Goal: Transaction & Acquisition: Download file/media

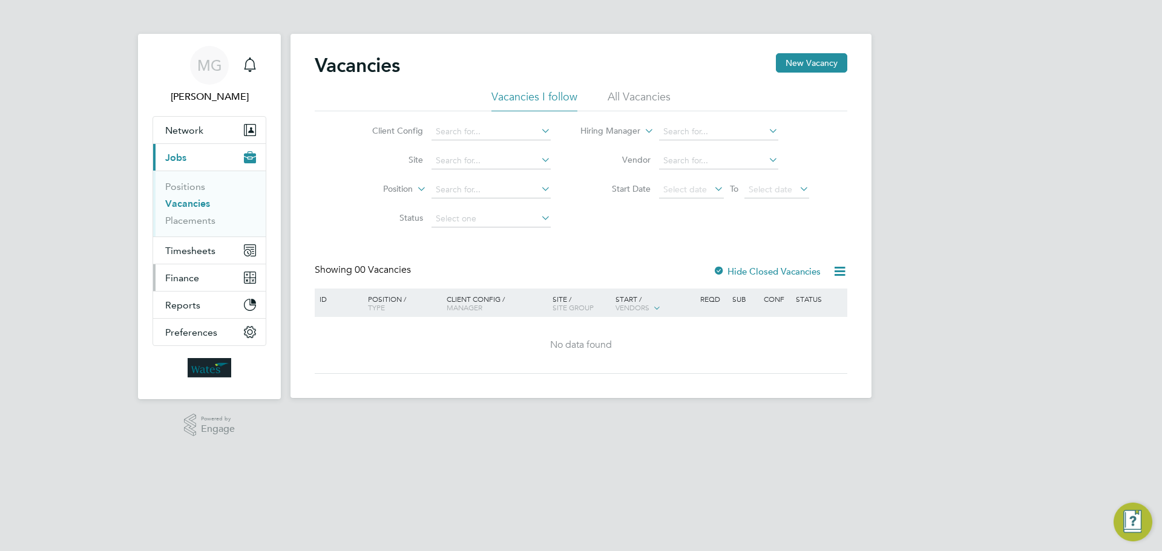
click at [185, 275] on span "Finance" at bounding box center [182, 277] width 34 height 11
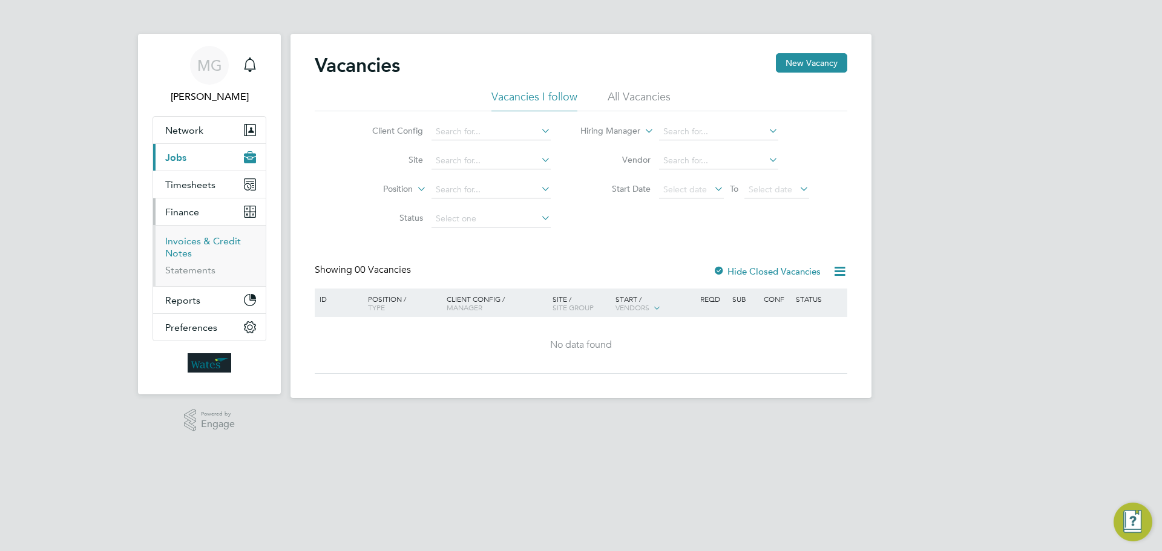
click at [188, 244] on link "Invoices & Credit Notes" at bounding box center [203, 247] width 76 height 24
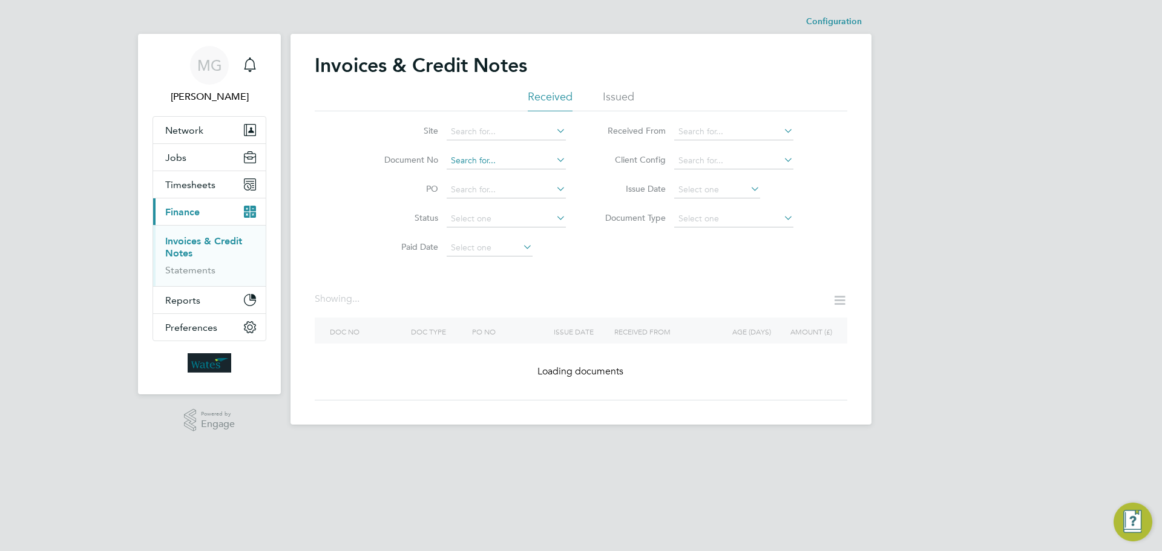
click at [487, 160] on input at bounding box center [506, 160] width 119 height 17
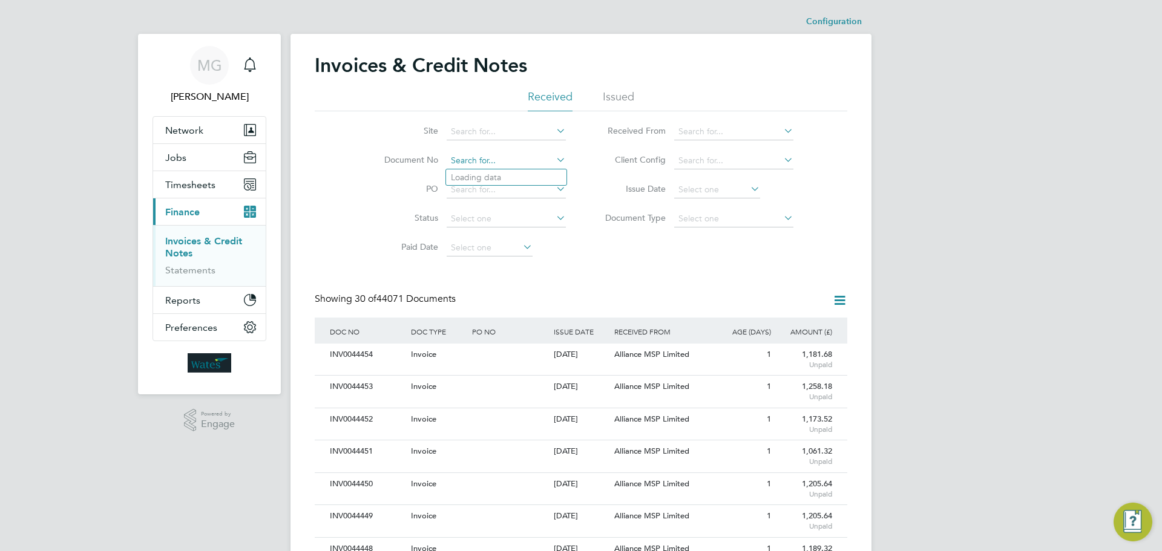
click at [490, 162] on input at bounding box center [506, 160] width 119 height 17
paste input "INV0043369"
type input "INV0043369"
click at [488, 179] on b "INV0043369" at bounding box center [475, 177] width 48 height 10
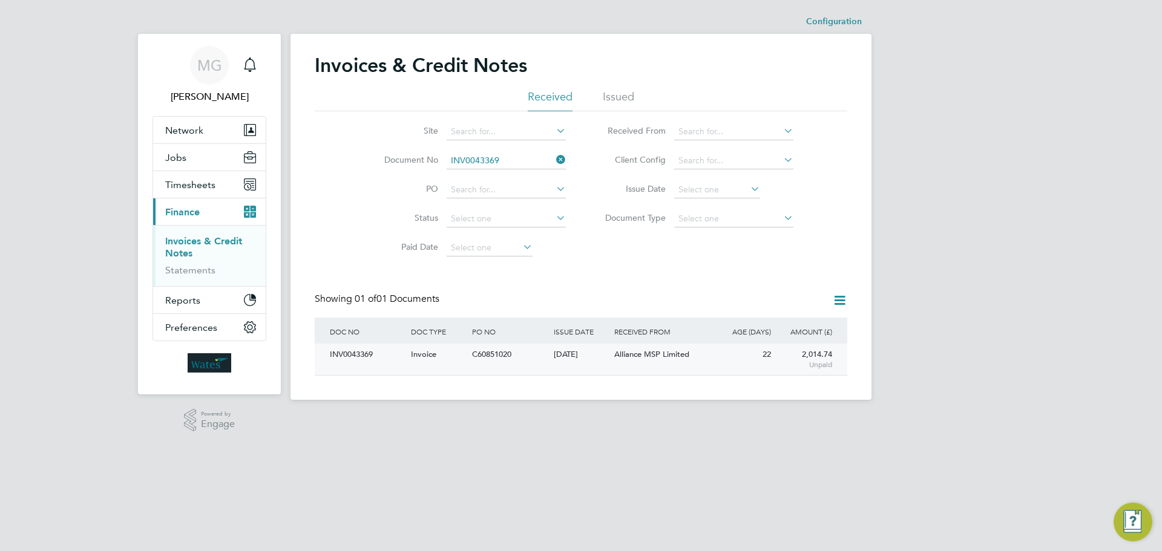
click at [353, 355] on div "INV0043369" at bounding box center [367, 355] width 81 height 22
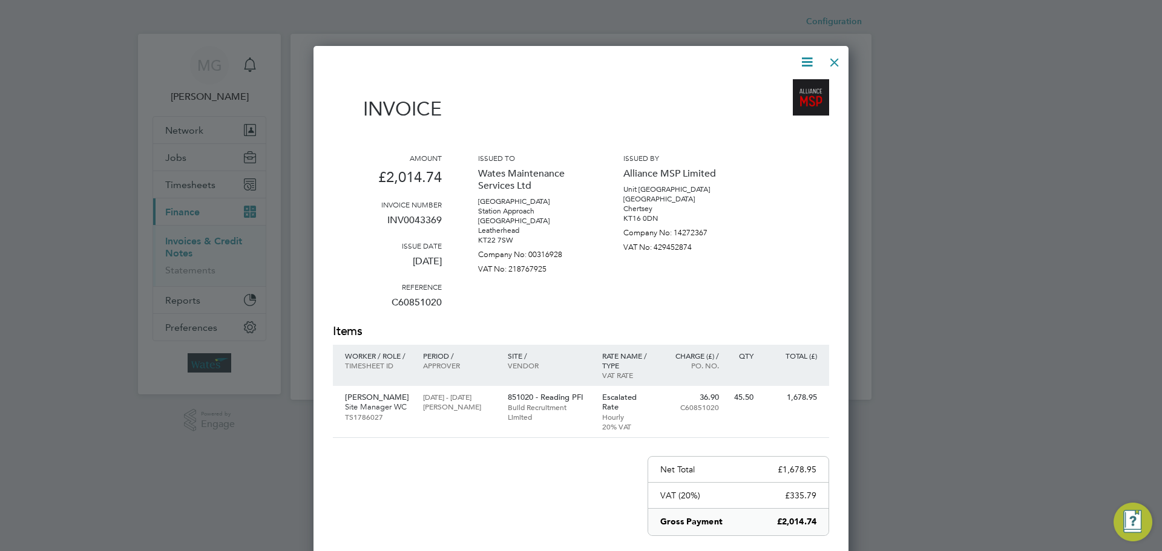
click at [803, 57] on icon at bounding box center [806, 61] width 15 height 15
click at [774, 94] on li "Download Invoice" at bounding box center [769, 90] width 83 height 17
click at [834, 62] on div at bounding box center [834, 59] width 22 height 22
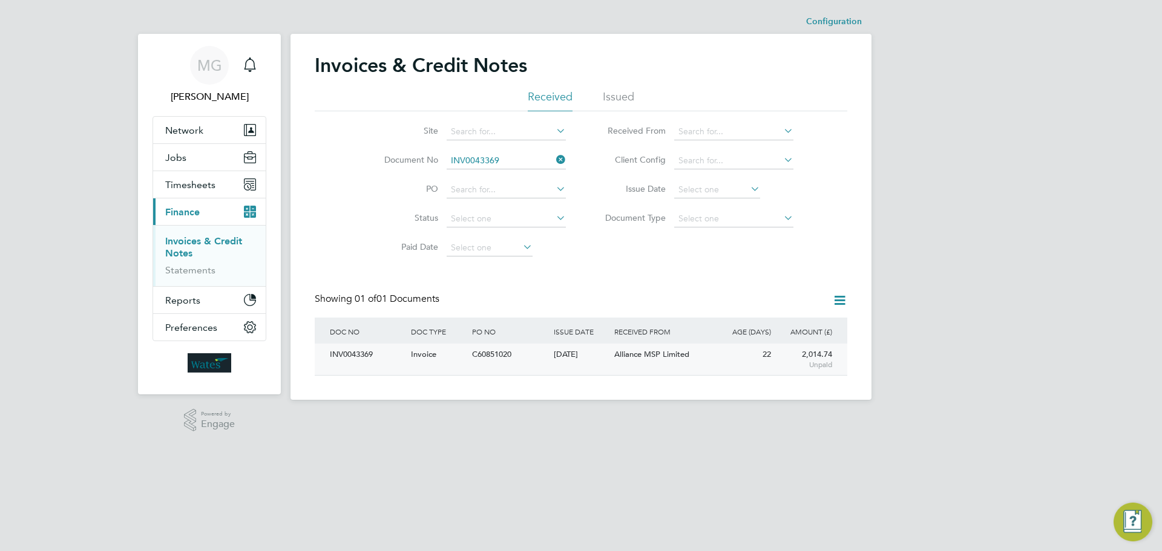
click at [363, 359] on div "INV0043369" at bounding box center [367, 355] width 81 height 22
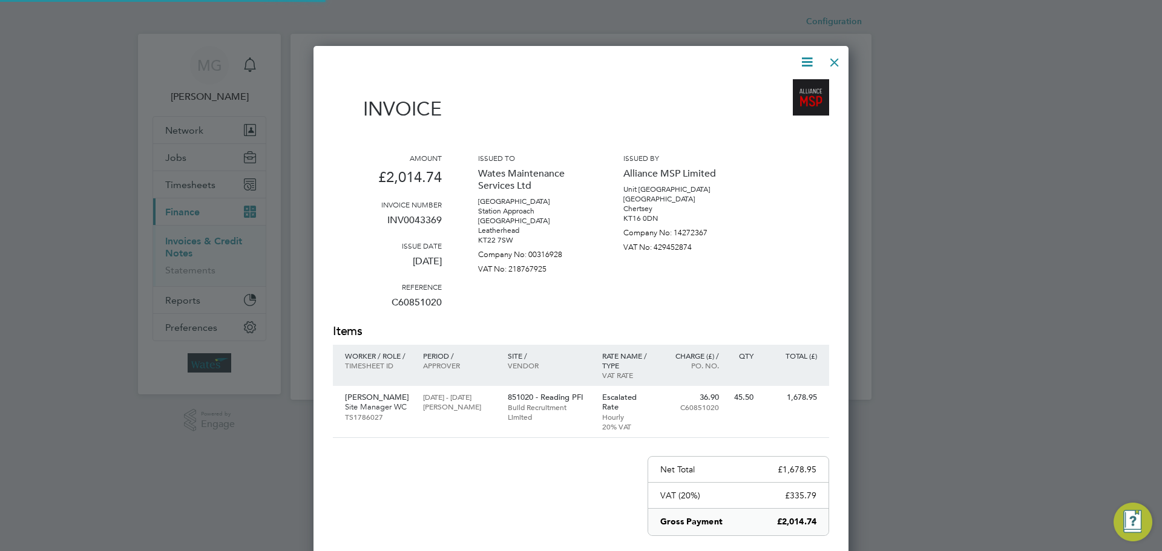
scroll to position [644, 535]
click at [378, 393] on p "Abdulla Patima" at bounding box center [378, 398] width 66 height 10
click at [830, 64] on div at bounding box center [834, 59] width 22 height 22
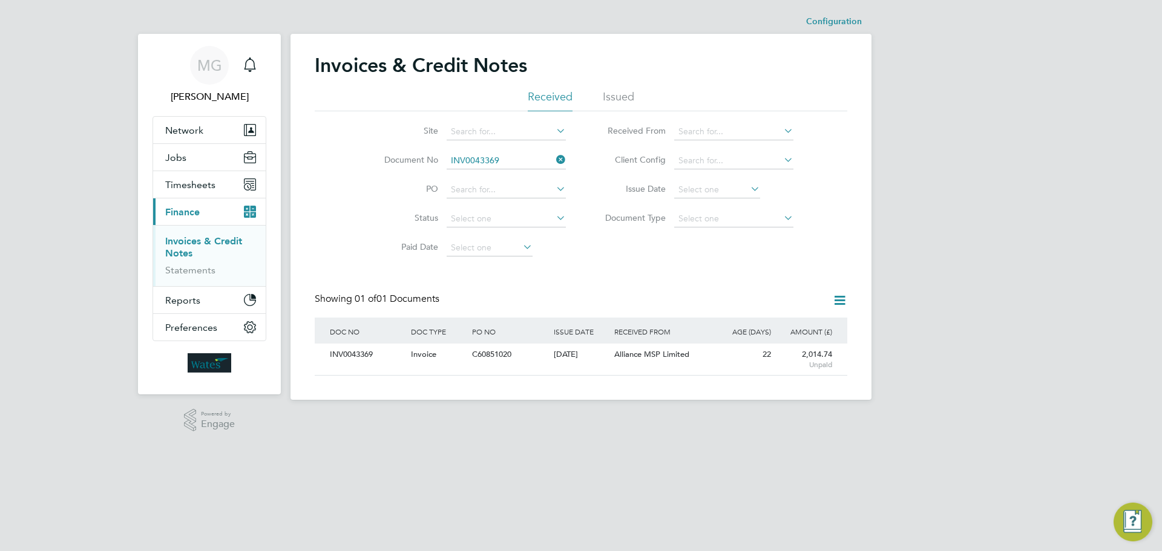
click at [554, 160] on icon at bounding box center [554, 159] width 0 height 17
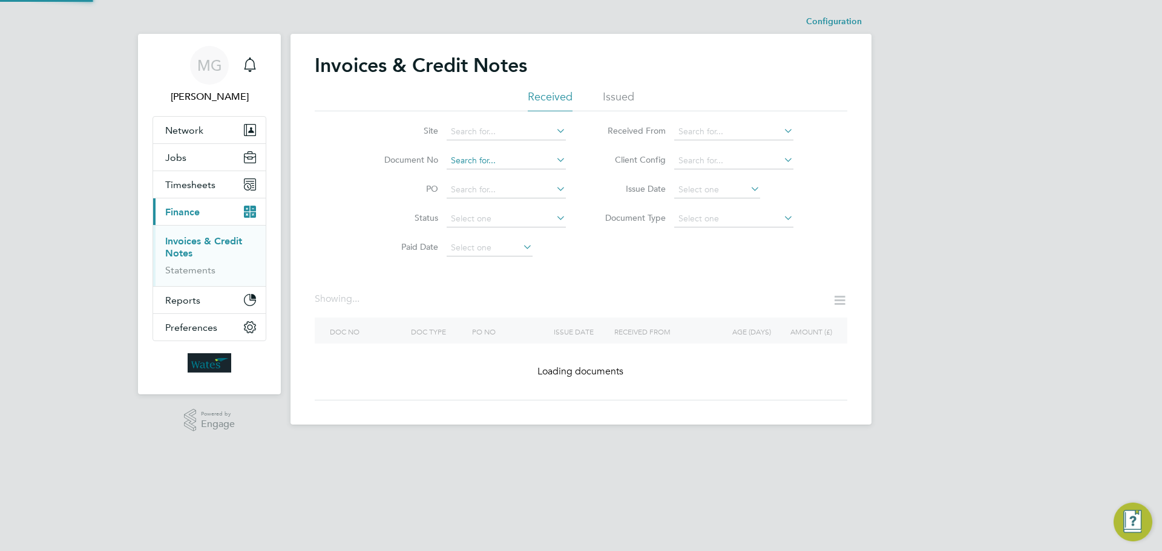
click at [537, 160] on input at bounding box center [506, 160] width 119 height 17
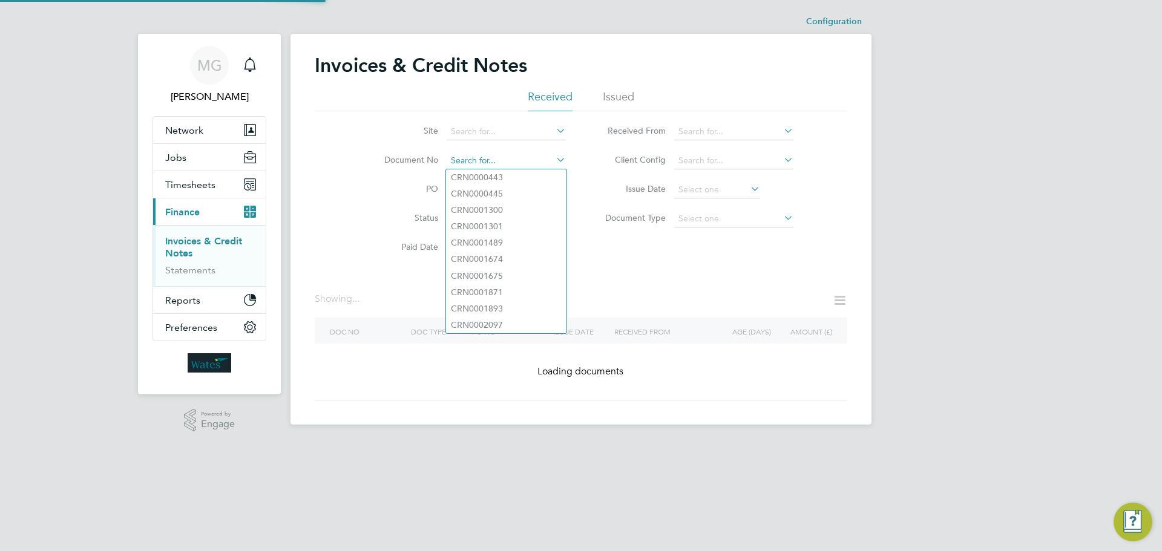
paste input "INV0043600"
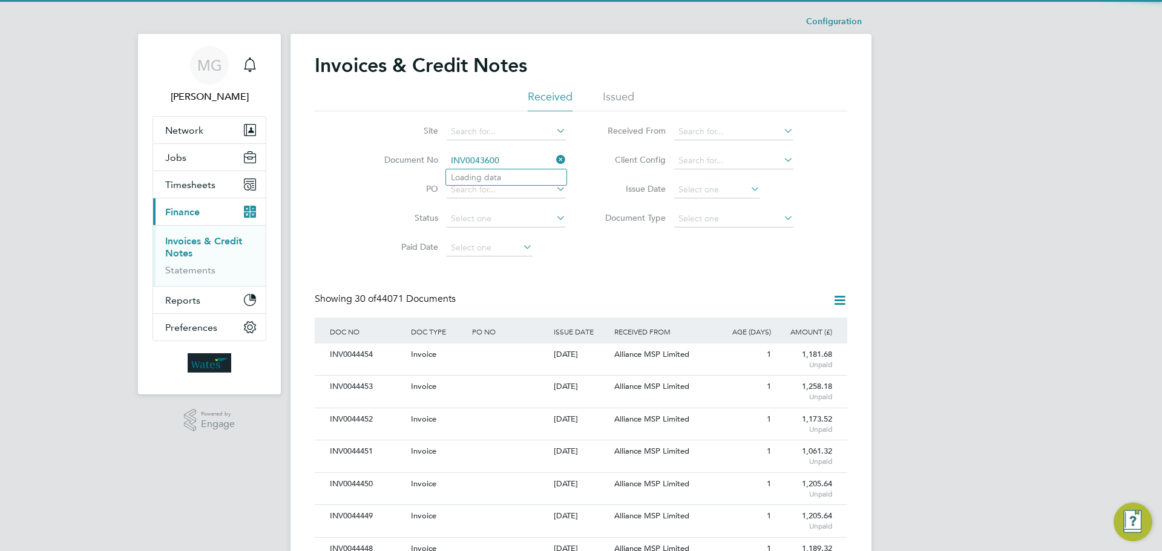
scroll to position [23, 82]
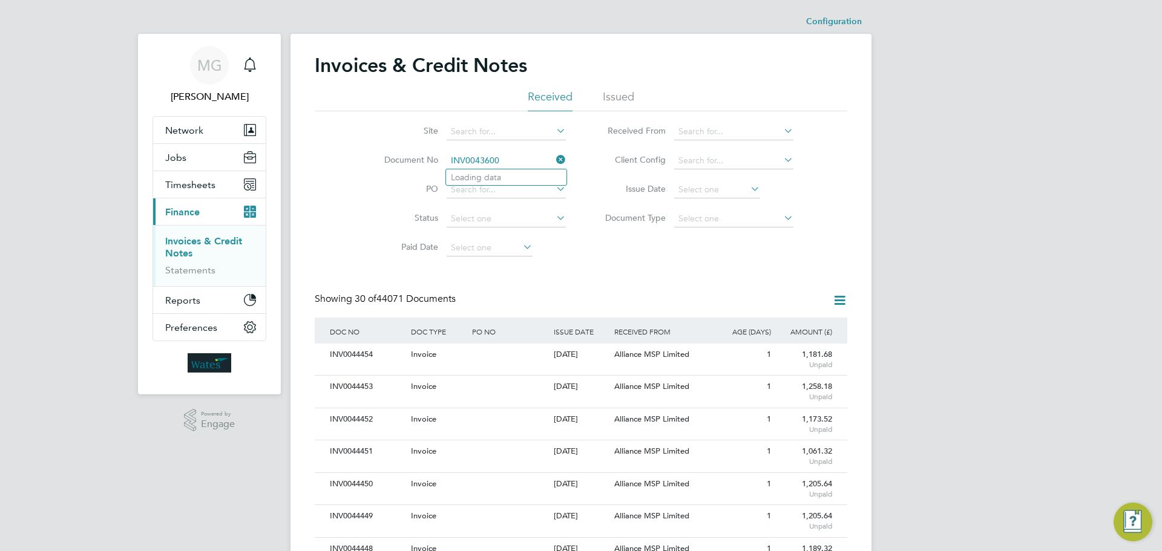
type input "CRN0000443"
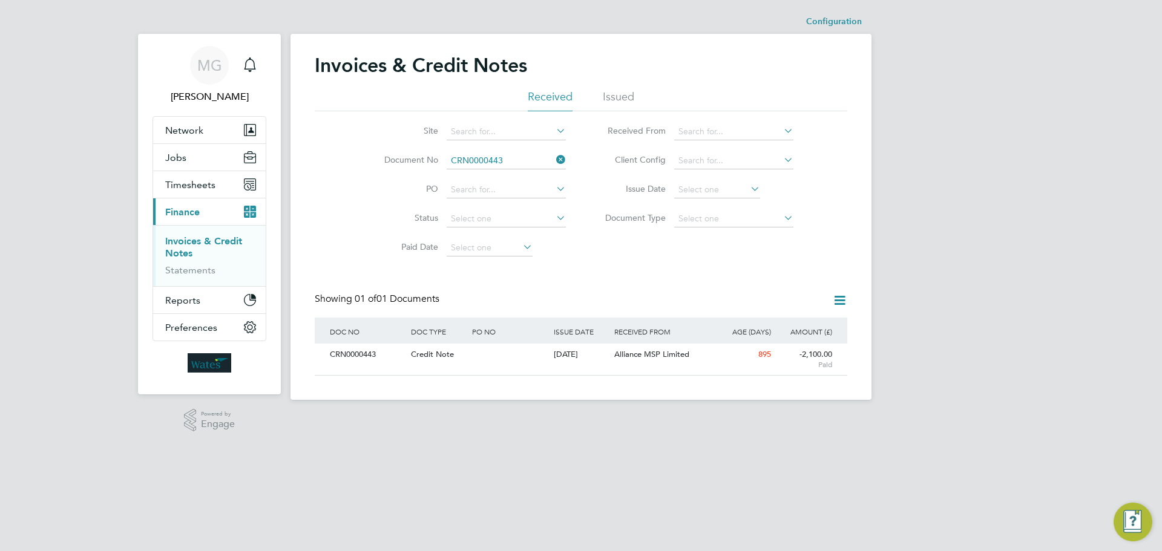
click at [554, 160] on icon at bounding box center [554, 159] width 0 height 17
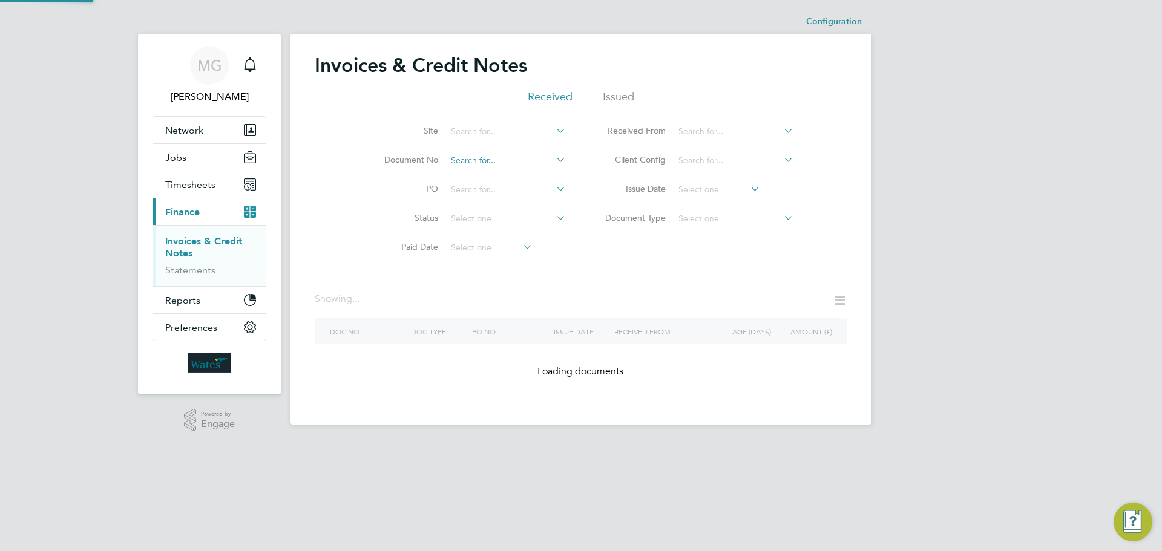
click at [526, 160] on input at bounding box center [506, 160] width 119 height 17
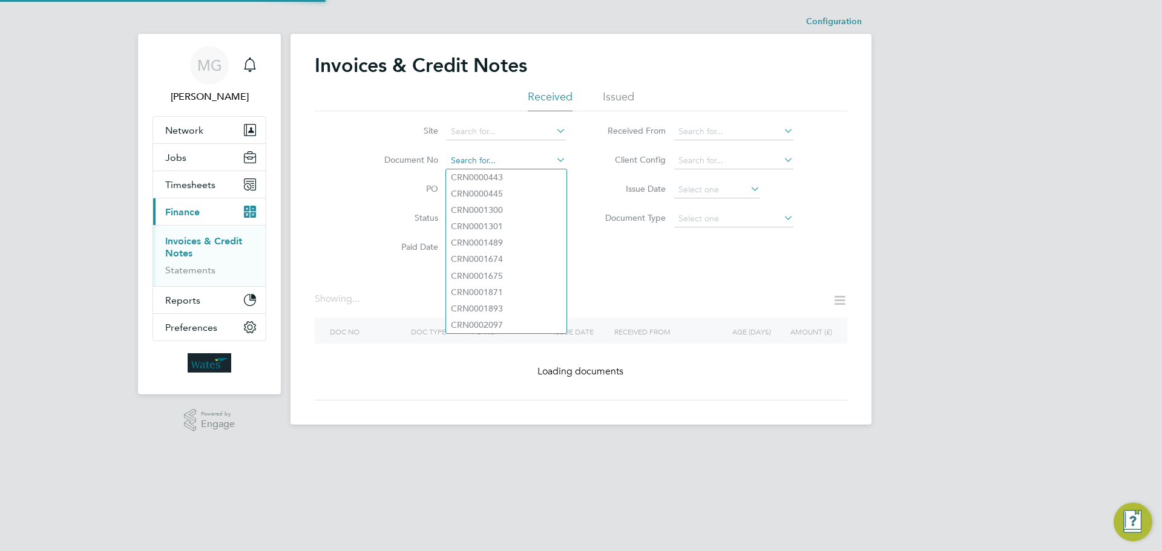
paste input "INV0043600"
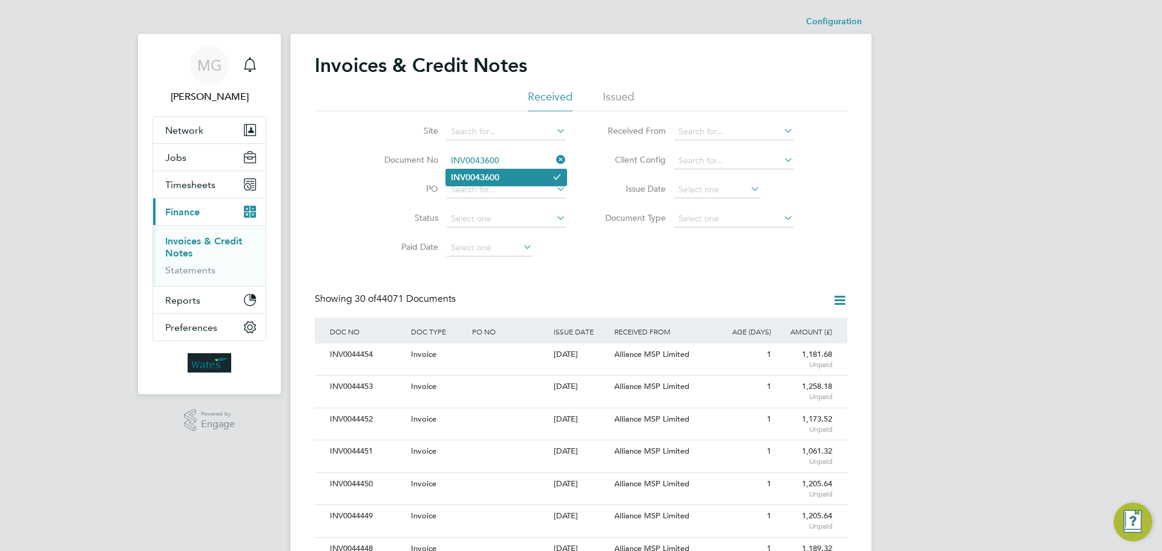
type input "INV0043600"
click at [498, 179] on b "INV0043600" at bounding box center [475, 177] width 48 height 10
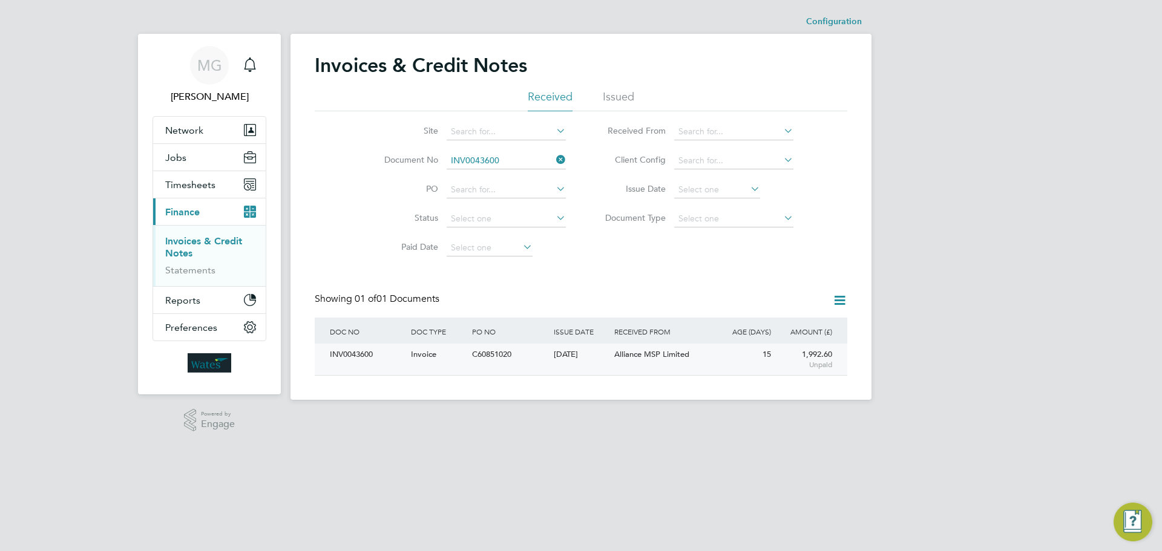
click at [352, 355] on div "INV0043600" at bounding box center [367, 355] width 81 height 22
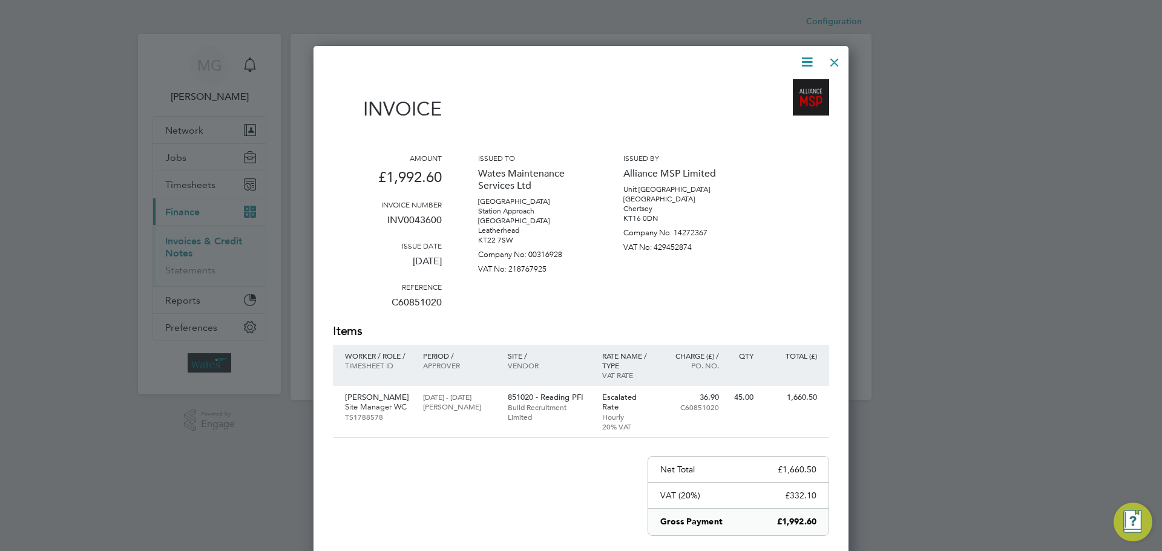
click at [805, 67] on icon at bounding box center [806, 61] width 15 height 15
click at [778, 88] on li "Download Invoice" at bounding box center [769, 90] width 83 height 17
click at [381, 387] on div "Abdulla Patima Site Manager WC TS1788578" at bounding box center [375, 407] width 84 height 41
click at [839, 59] on div at bounding box center [834, 59] width 22 height 22
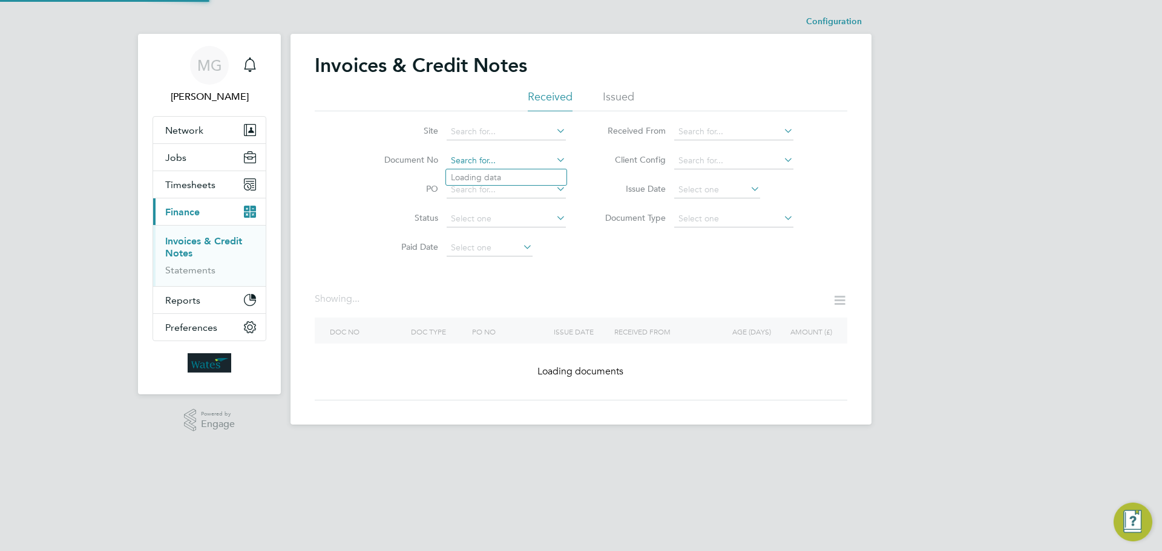
click at [504, 157] on input at bounding box center [506, 160] width 119 height 17
paste input "INV0044170"
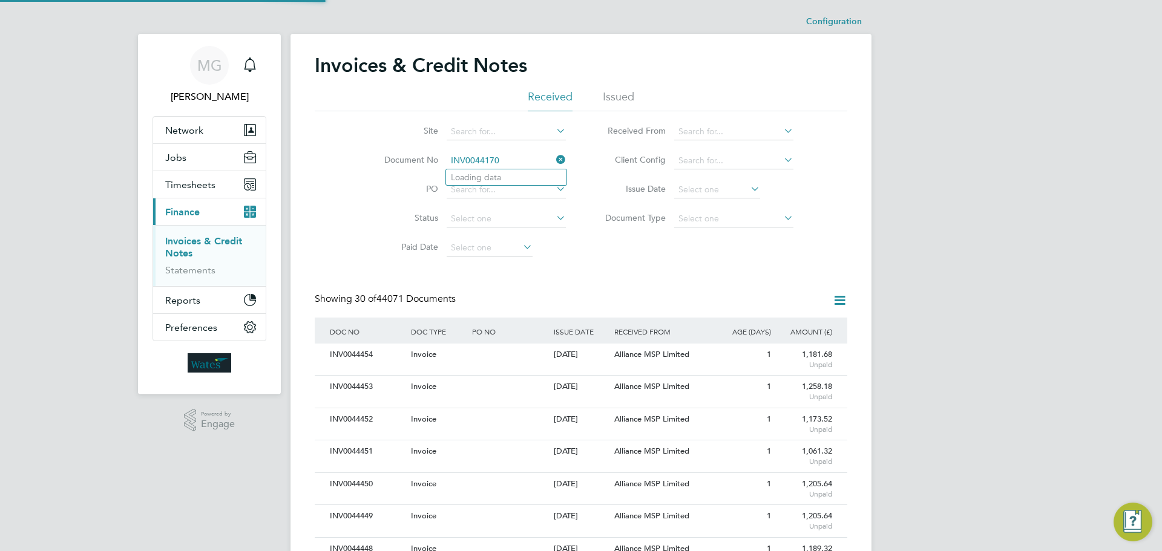
scroll to position [23, 82]
type input "INV0044170"
click at [498, 174] on b "INV0044170" at bounding box center [475, 177] width 48 height 10
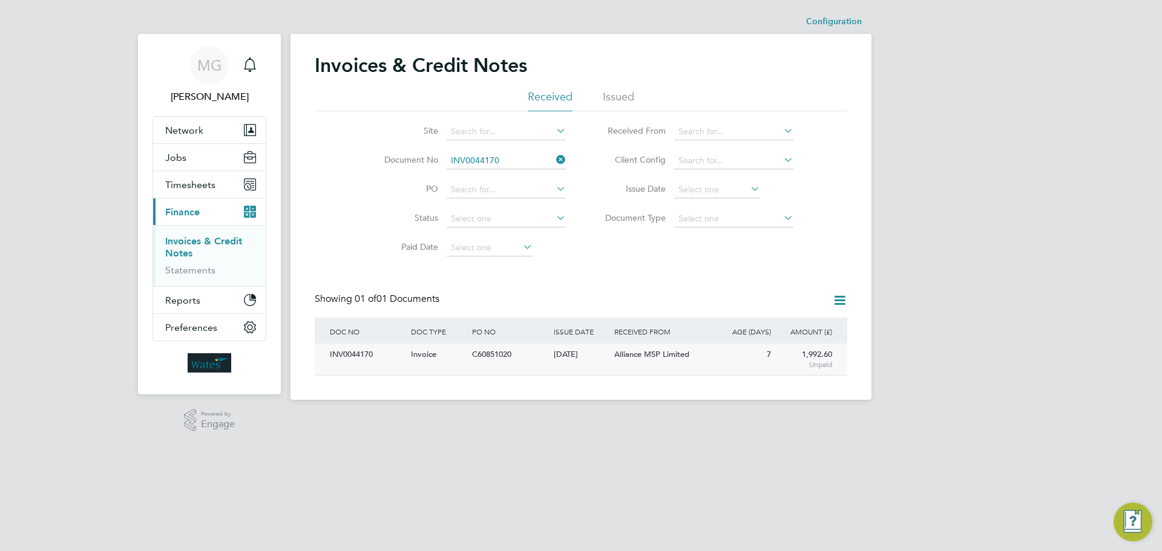
click at [358, 356] on div "INV0044170" at bounding box center [367, 355] width 81 height 22
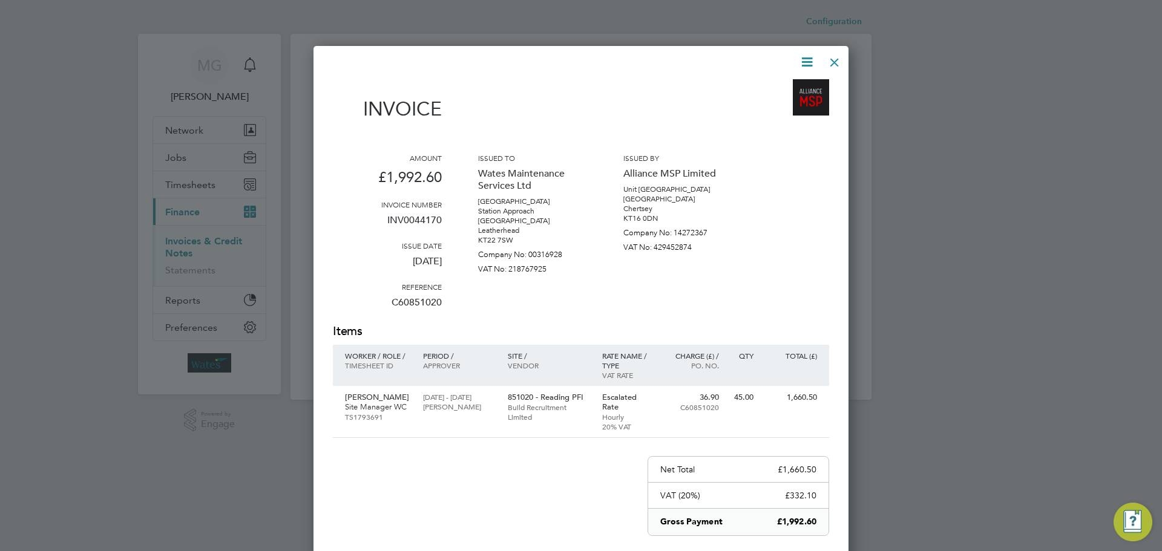
click at [805, 64] on icon at bounding box center [806, 61] width 15 height 15
click at [777, 92] on li "Download Invoice" at bounding box center [769, 90] width 83 height 17
click at [351, 402] on p "Site Manager WC" at bounding box center [378, 407] width 66 height 10
click at [342, 449] on div "Invoice Amount £1,992.60 Invoice number INV0044170 Issue date 05 Aug 2025 Refer…" at bounding box center [581, 351] width 496 height 545
click at [835, 59] on div at bounding box center [834, 59] width 22 height 22
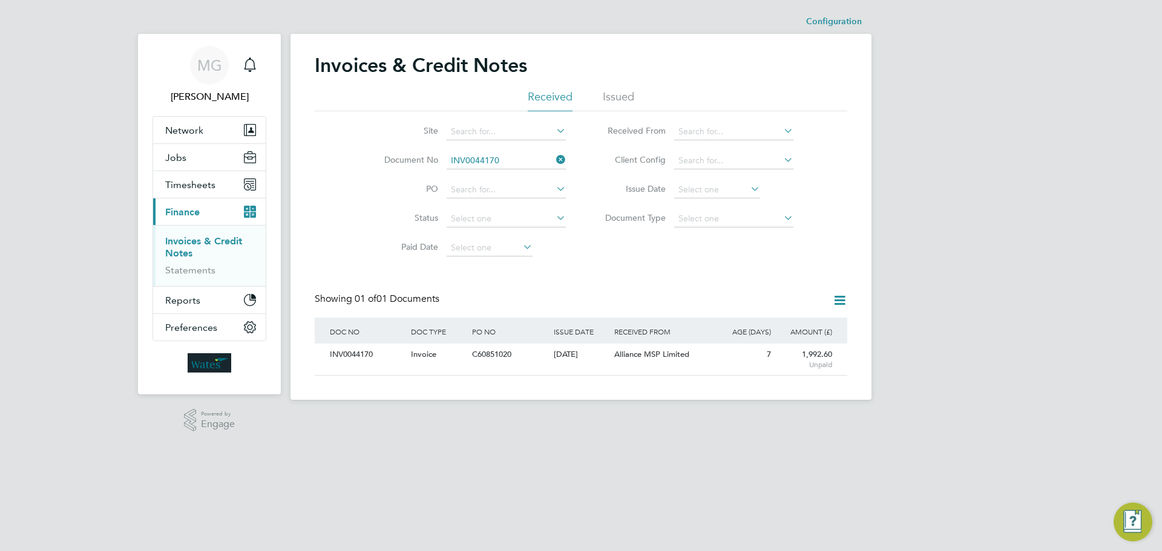
click at [554, 160] on icon at bounding box center [554, 159] width 0 height 17
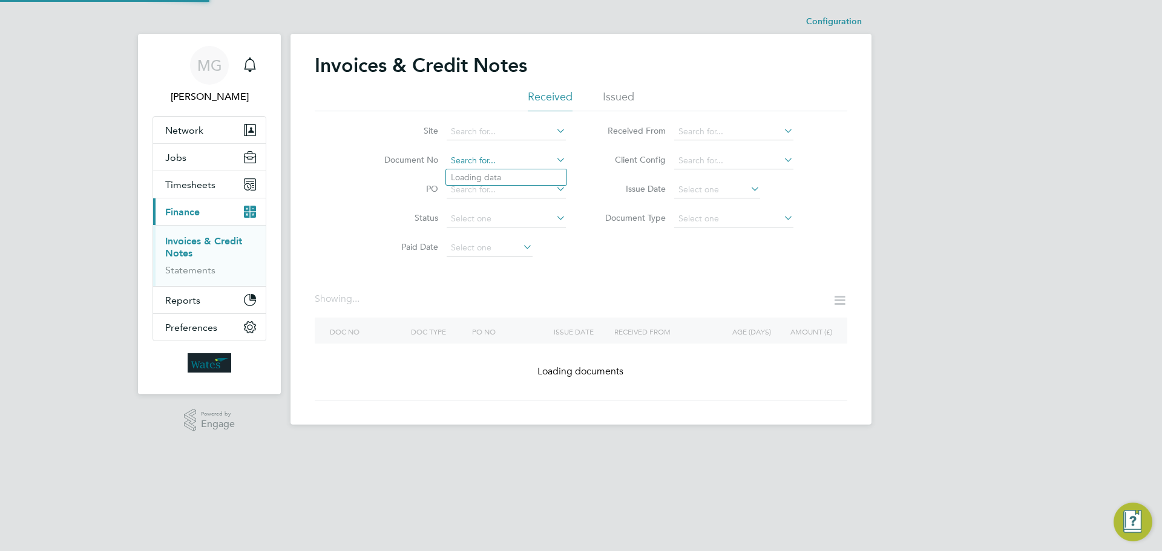
click at [528, 162] on input at bounding box center [506, 160] width 119 height 17
paste input "INV0038721"
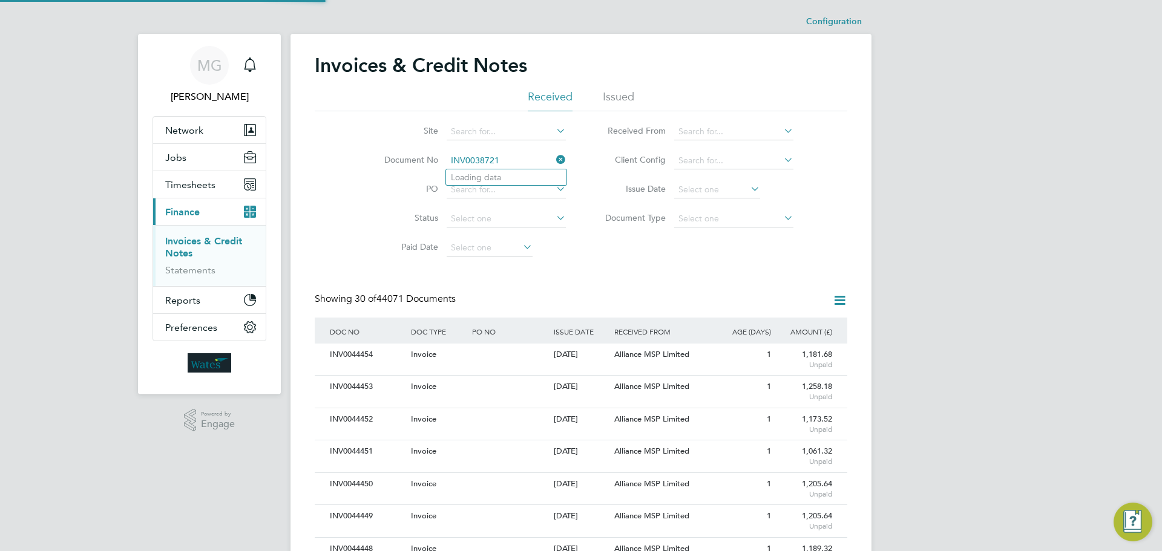
scroll to position [23, 82]
type input "INV0038721"
click at [530, 175] on li "INV0038721" at bounding box center [506, 177] width 120 height 16
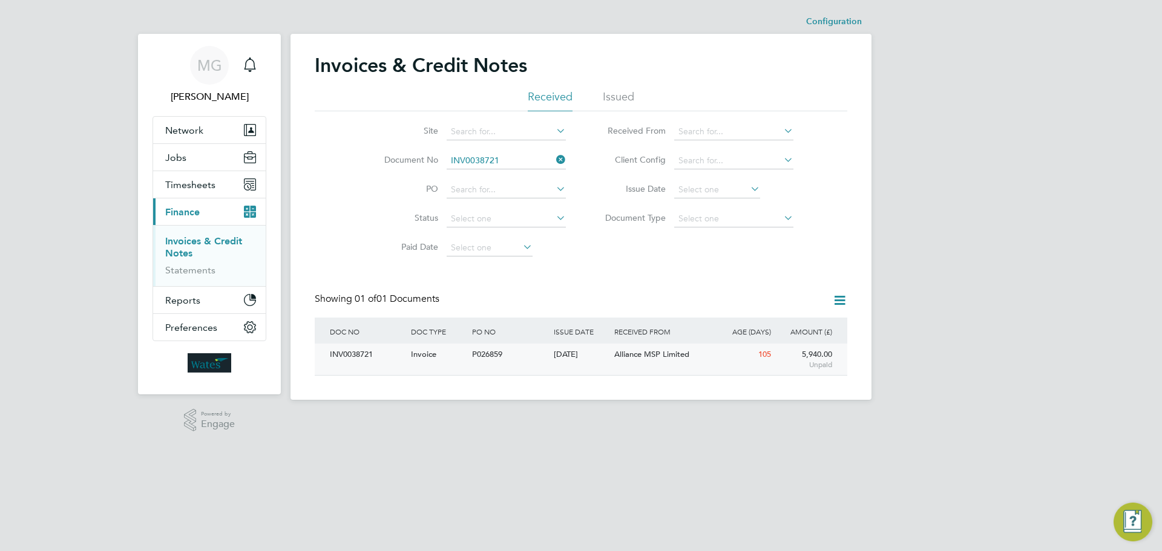
click at [342, 353] on div "INV0038721" at bounding box center [367, 355] width 81 height 22
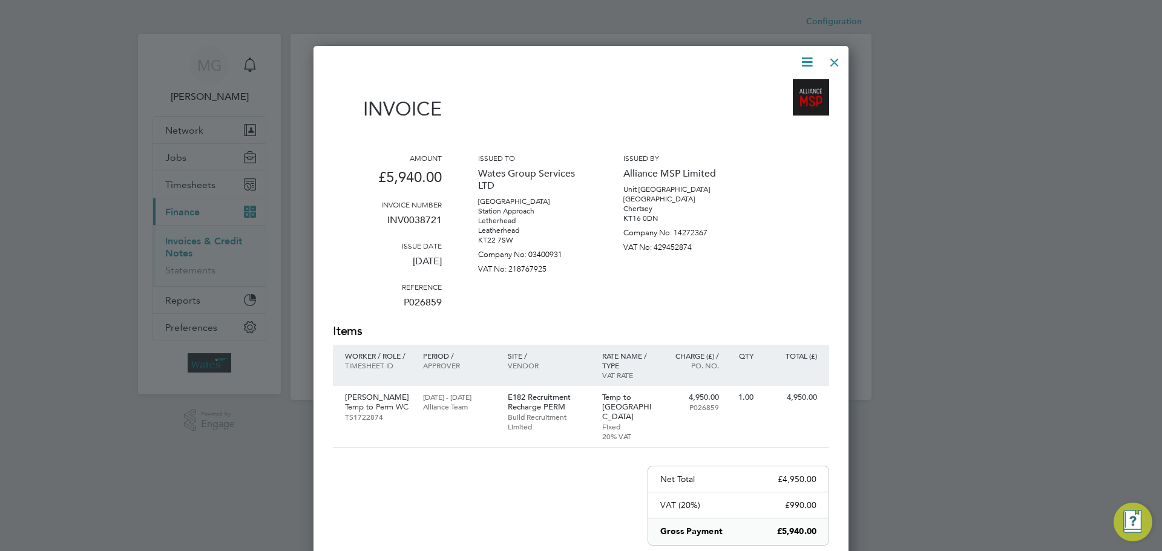
click at [833, 65] on div at bounding box center [834, 59] width 22 height 22
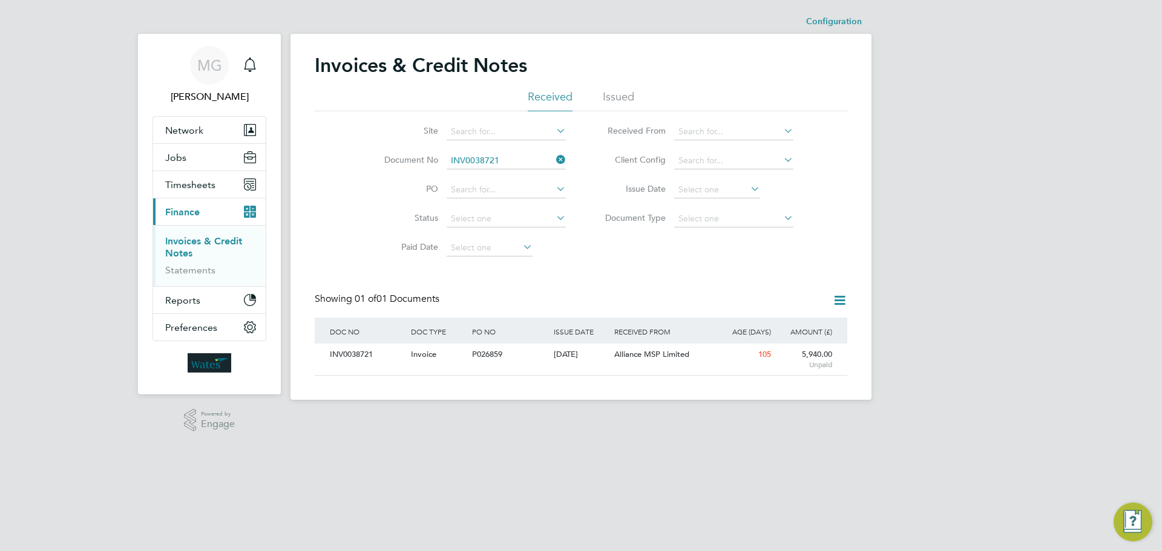
click at [554, 158] on icon at bounding box center [554, 159] width 0 height 17
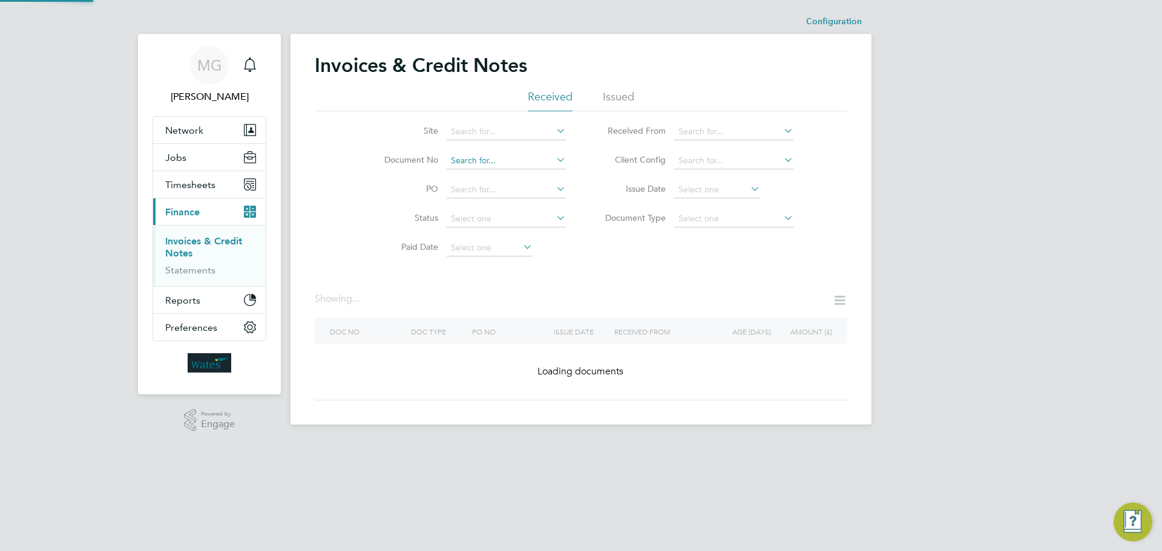
click at [540, 159] on input at bounding box center [506, 160] width 119 height 17
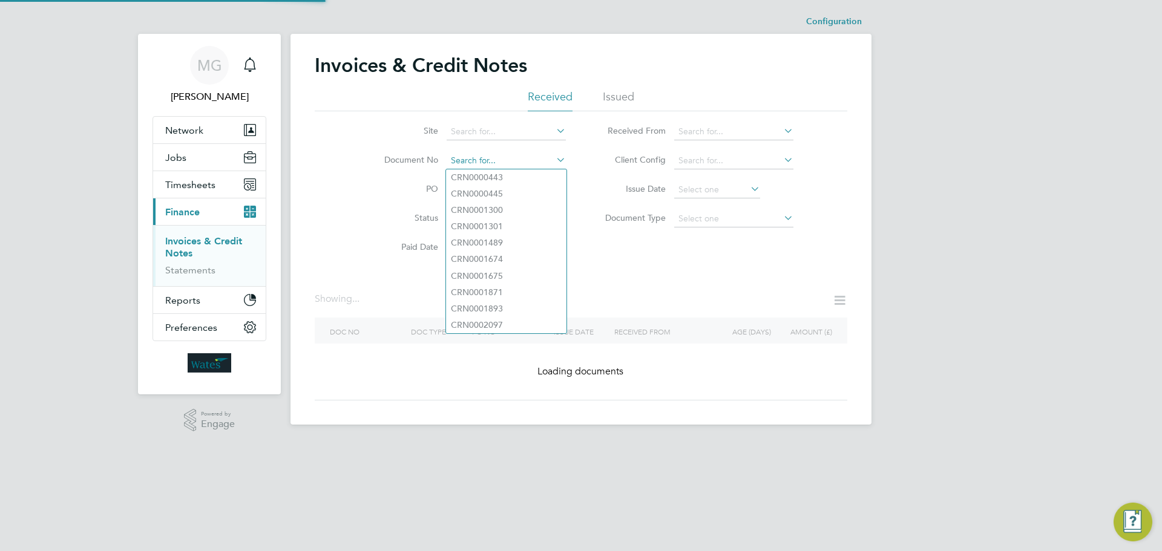
paste input "INV0039706"
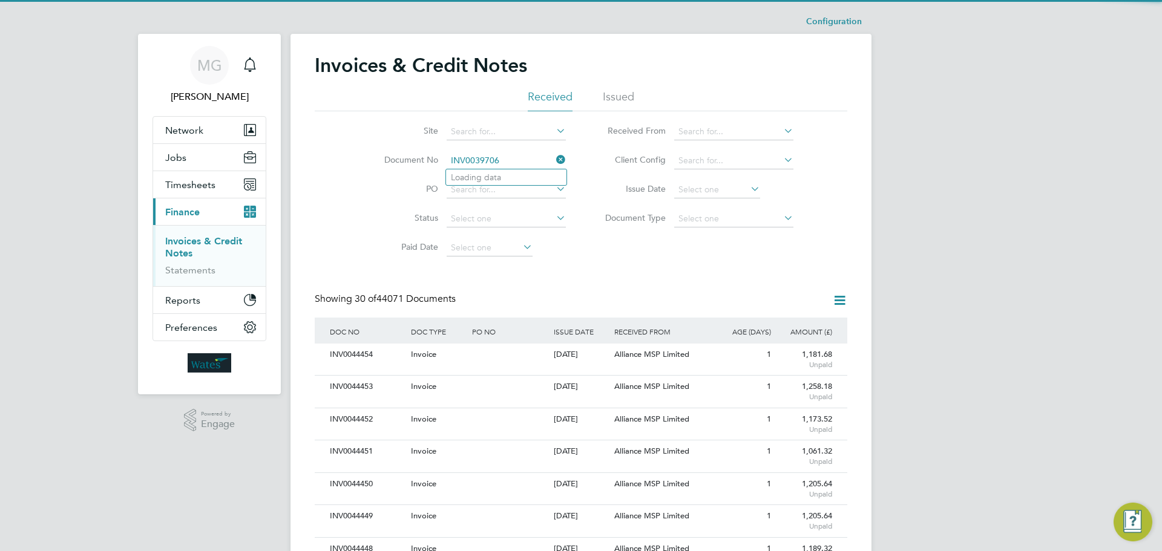
scroll to position [23, 82]
type input "INV0039706"
click at [529, 170] on li "INV0039706" at bounding box center [506, 177] width 120 height 16
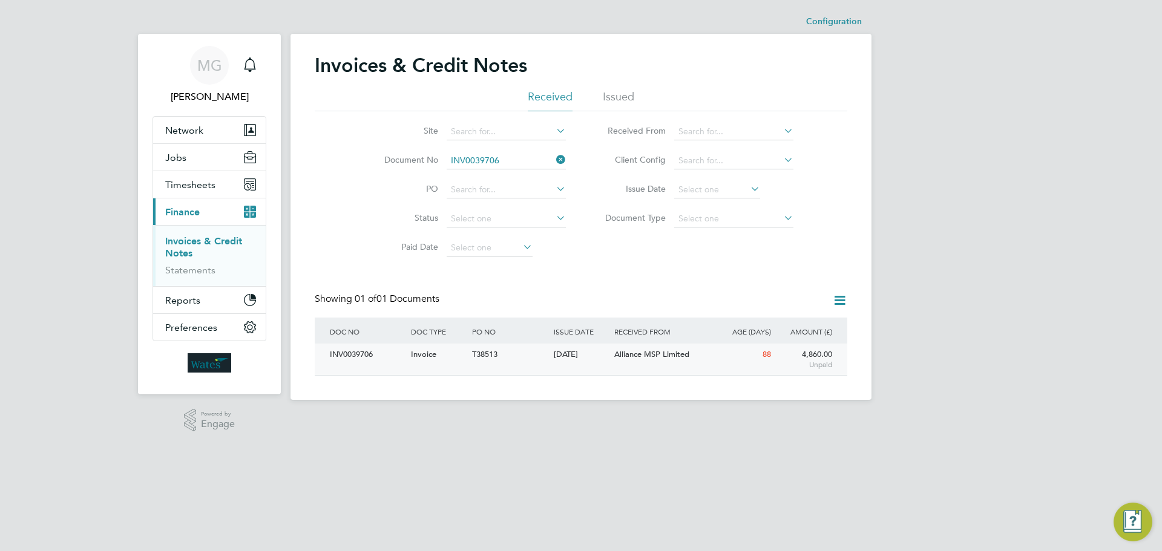
click at [370, 358] on div "INV0039706" at bounding box center [367, 355] width 81 height 22
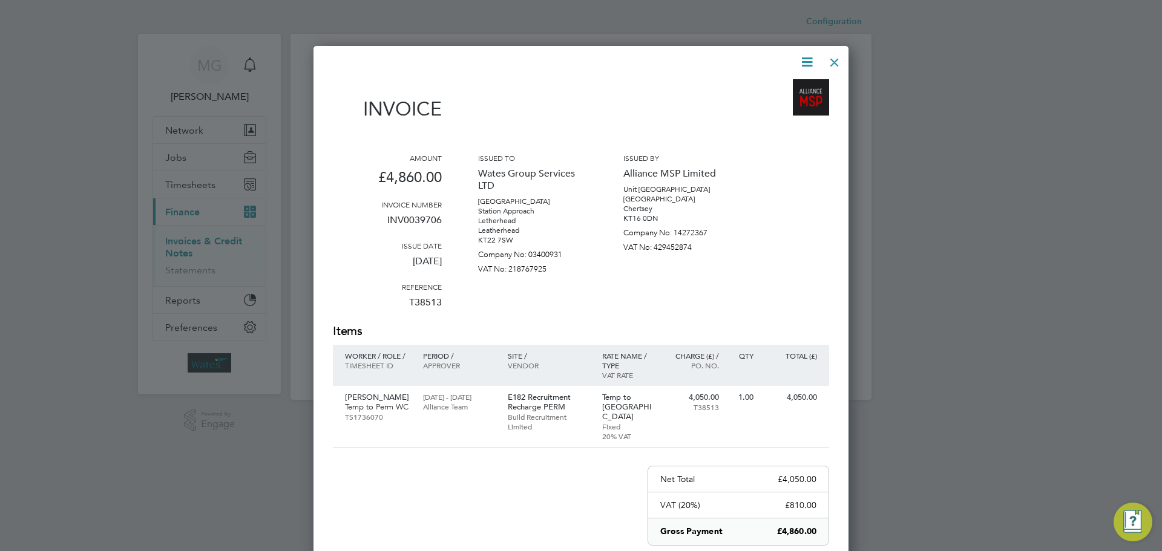
click at [807, 60] on icon at bounding box center [806, 61] width 15 height 15
click at [777, 91] on li "Download Invoice" at bounding box center [769, 90] width 83 height 17
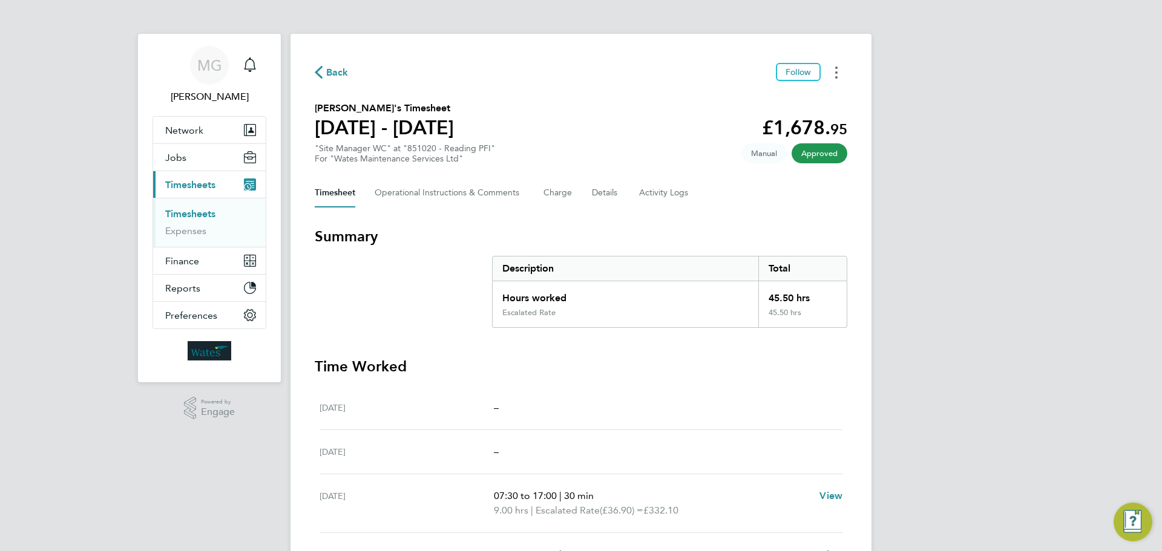
click at [839, 72] on button "Timesheets Menu" at bounding box center [836, 72] width 22 height 19
click at [770, 105] on link "Download timesheet" at bounding box center [774, 99] width 145 height 24
click at [833, 74] on button "Timesheets Menu" at bounding box center [836, 72] width 22 height 19
click at [775, 96] on link "Download timesheet" at bounding box center [774, 99] width 145 height 24
click at [833, 74] on button "Timesheets Menu" at bounding box center [836, 72] width 22 height 19
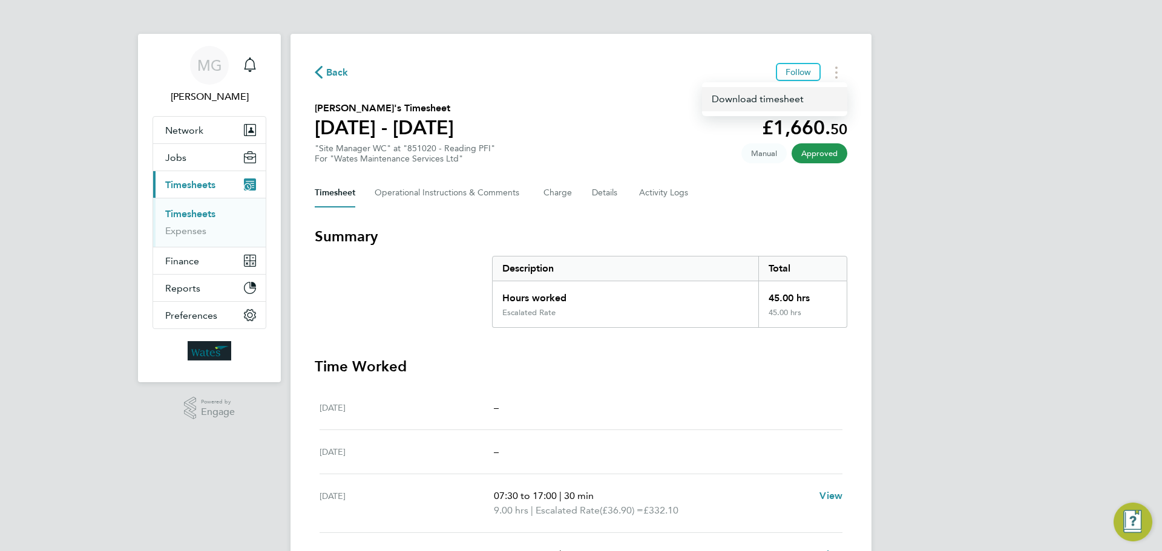
click at [770, 96] on link "Download timesheet" at bounding box center [774, 99] width 145 height 24
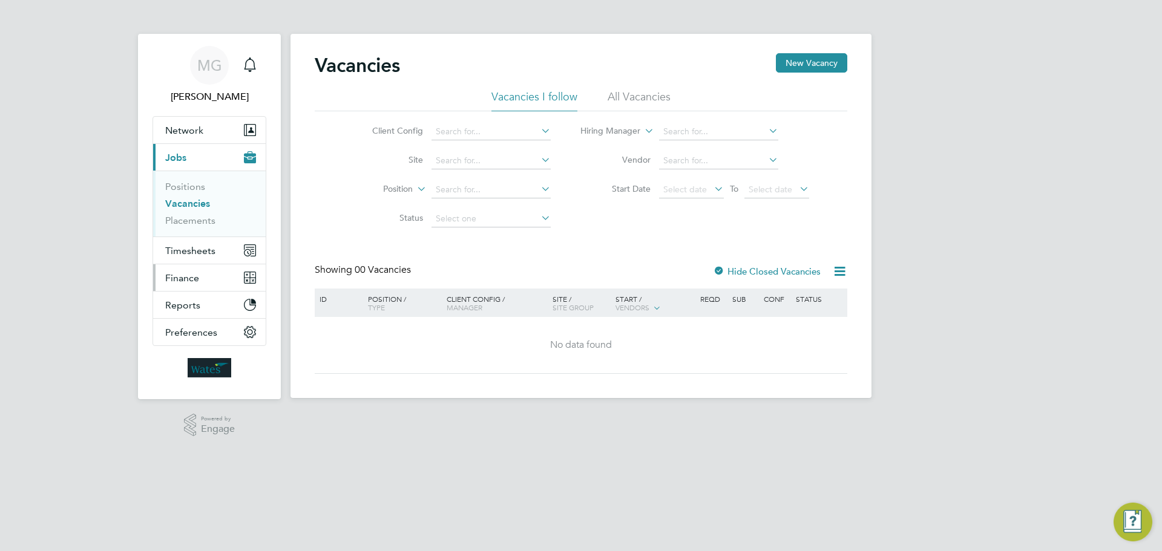
click at [177, 283] on span "Finance" at bounding box center [182, 277] width 34 height 11
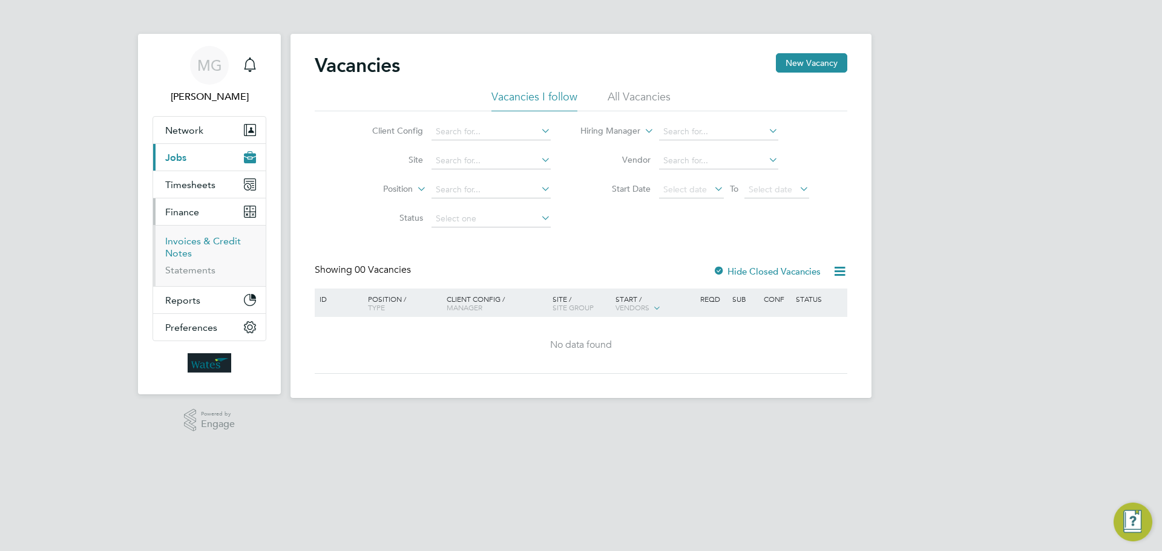
click at [186, 249] on link "Invoices & Credit Notes" at bounding box center [203, 247] width 76 height 24
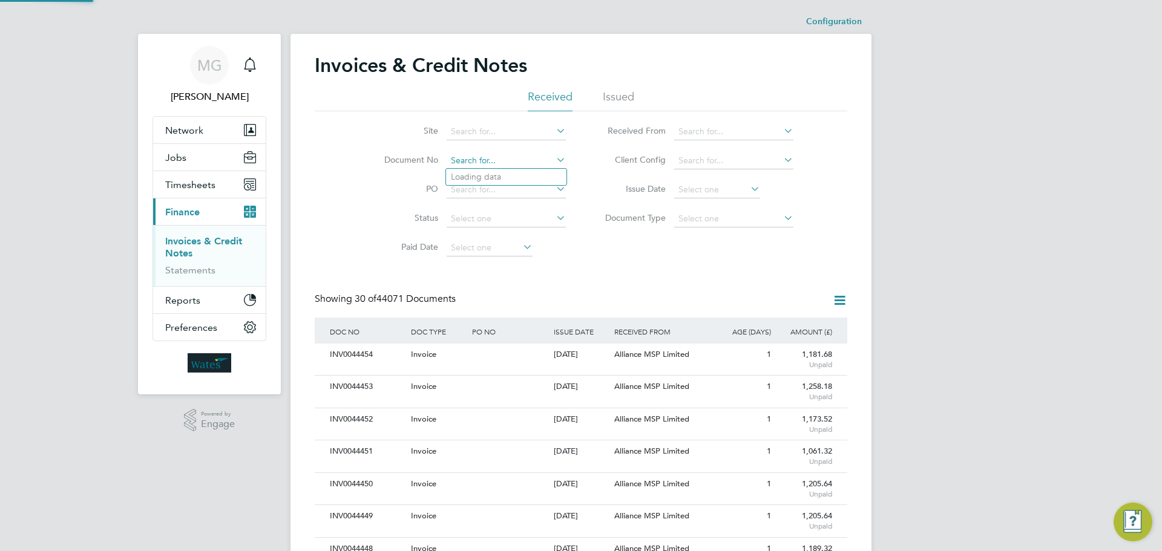
click at [517, 162] on input at bounding box center [506, 160] width 119 height 17
click at [491, 191] on input at bounding box center [506, 190] width 119 height 17
click at [485, 162] on input at bounding box center [506, 160] width 119 height 17
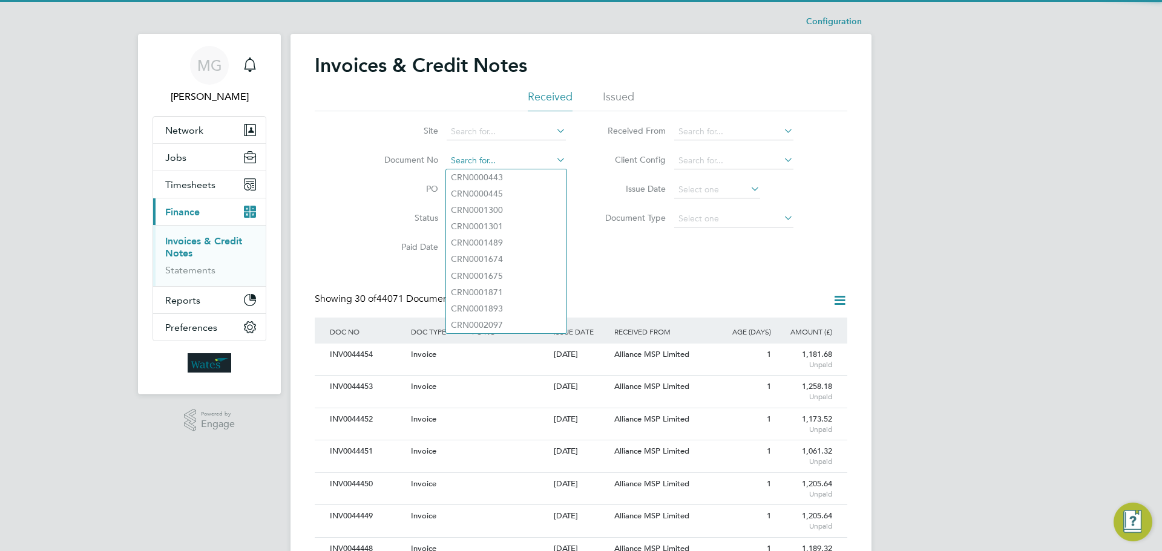
paste input "INV0042218"
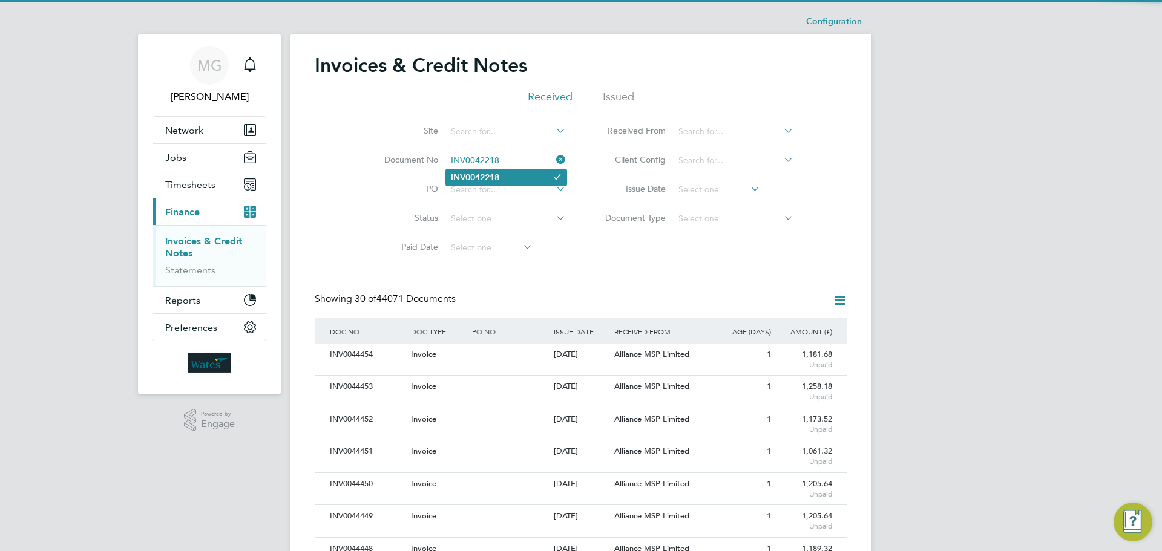
type input "INV0042218"
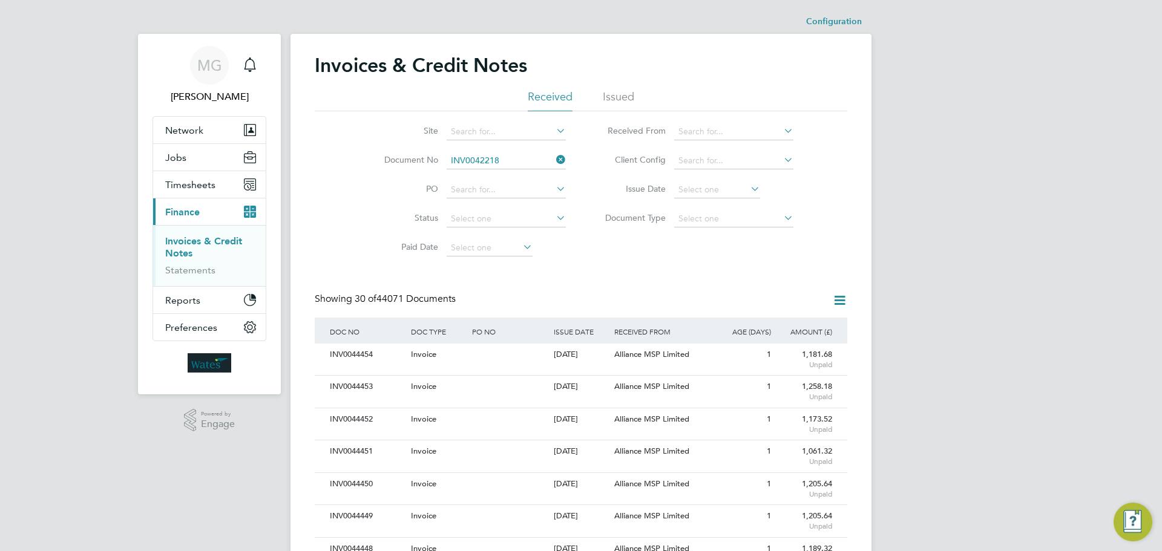
click at [503, 173] on li "INV0042218" at bounding box center [506, 177] width 120 height 16
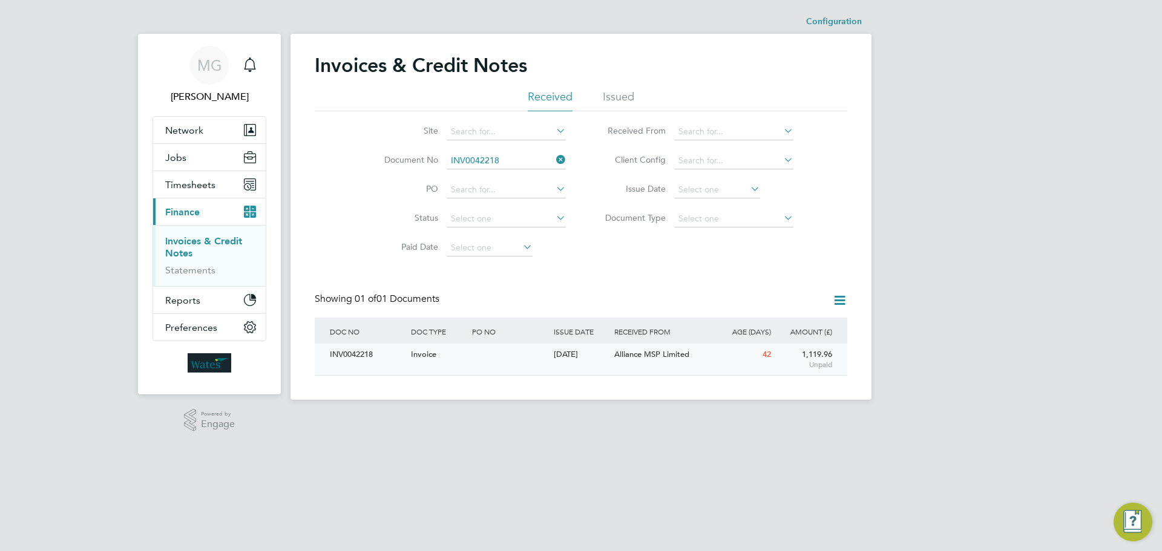
click at [347, 352] on div "INV0042218" at bounding box center [367, 355] width 81 height 22
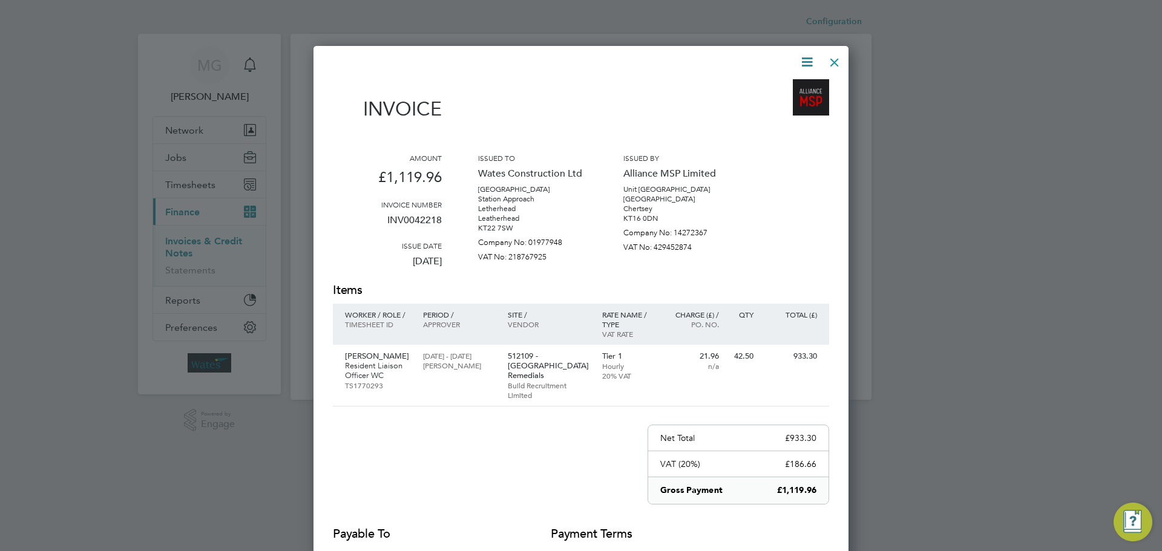
click at [802, 63] on icon at bounding box center [806, 61] width 15 height 15
click at [776, 93] on li "Download Invoice" at bounding box center [769, 90] width 83 height 17
click at [350, 373] on p "Resident Liaison Officer WC" at bounding box center [378, 370] width 66 height 19
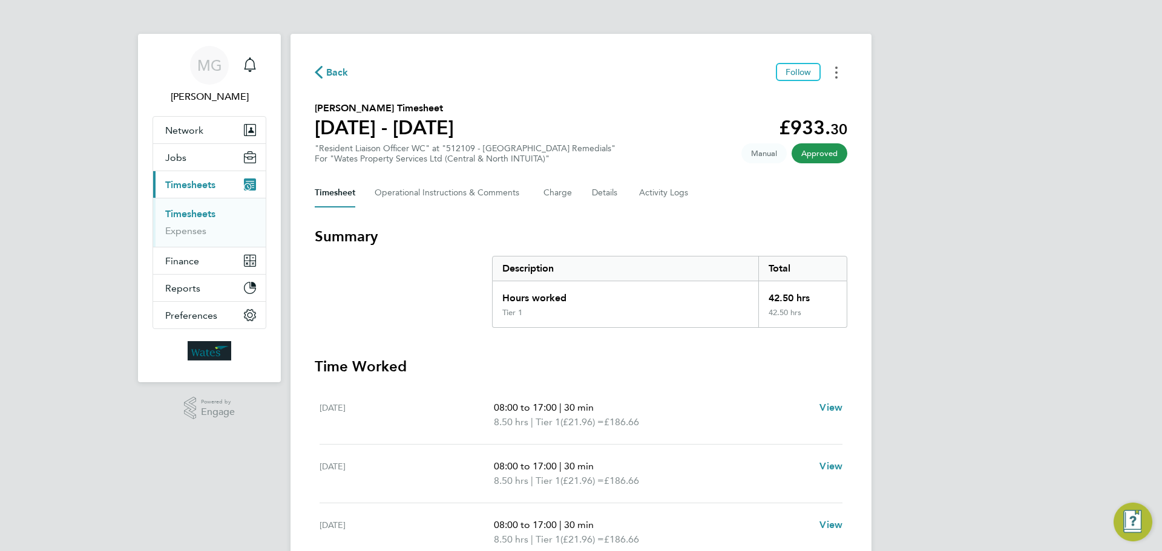
click at [837, 77] on circle "Timesheets Menu" at bounding box center [836, 77] width 2 height 2
click at [769, 101] on link "Download timesheet" at bounding box center [774, 99] width 145 height 24
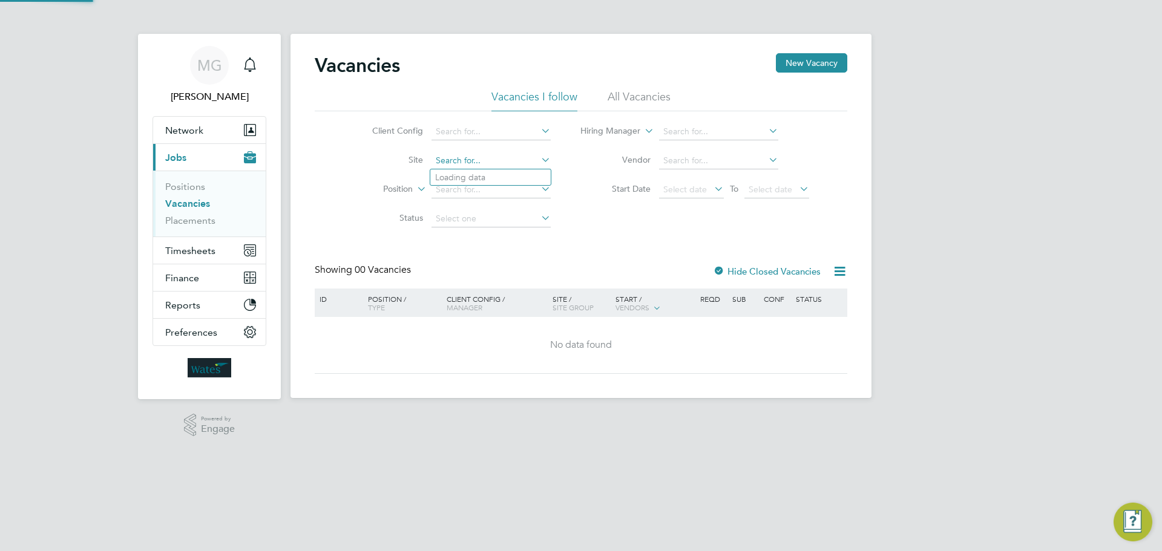
click at [456, 160] on input at bounding box center [490, 160] width 119 height 17
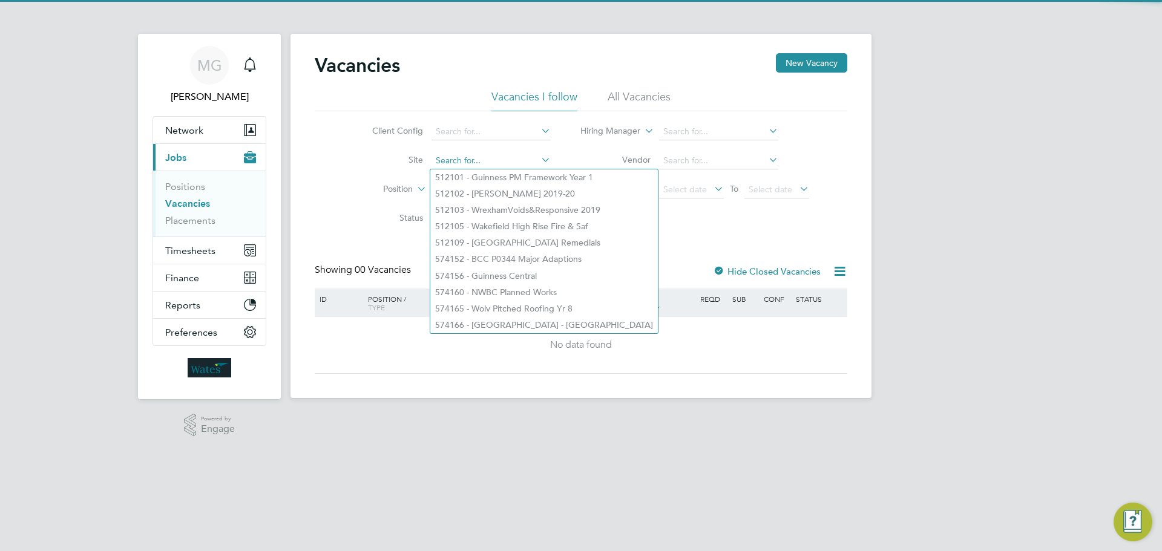
paste input "INV0042288"
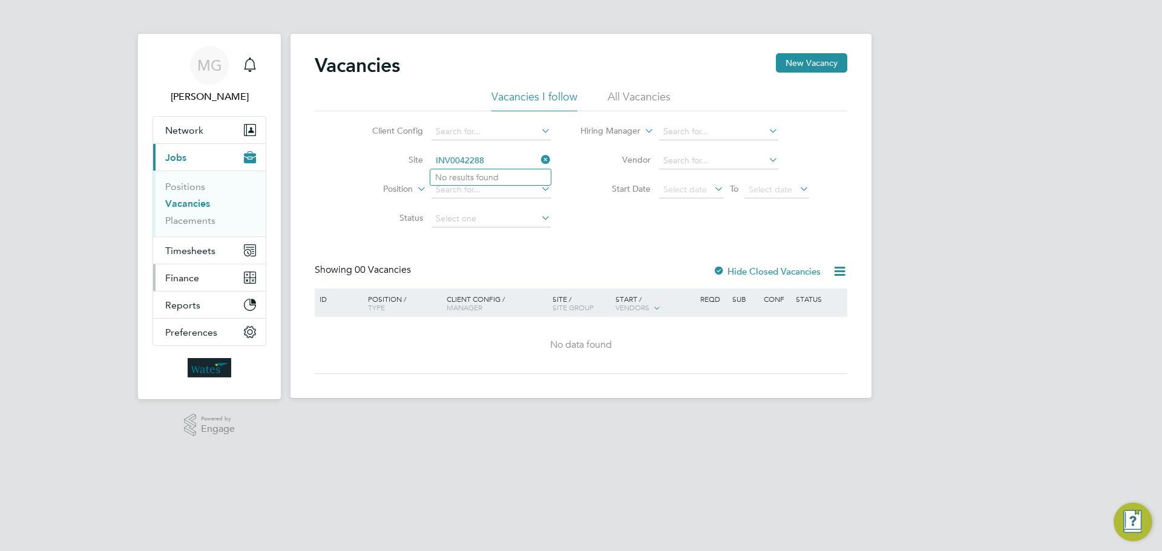
type input "INV0042288"
click at [185, 285] on button "Finance" at bounding box center [209, 277] width 113 height 27
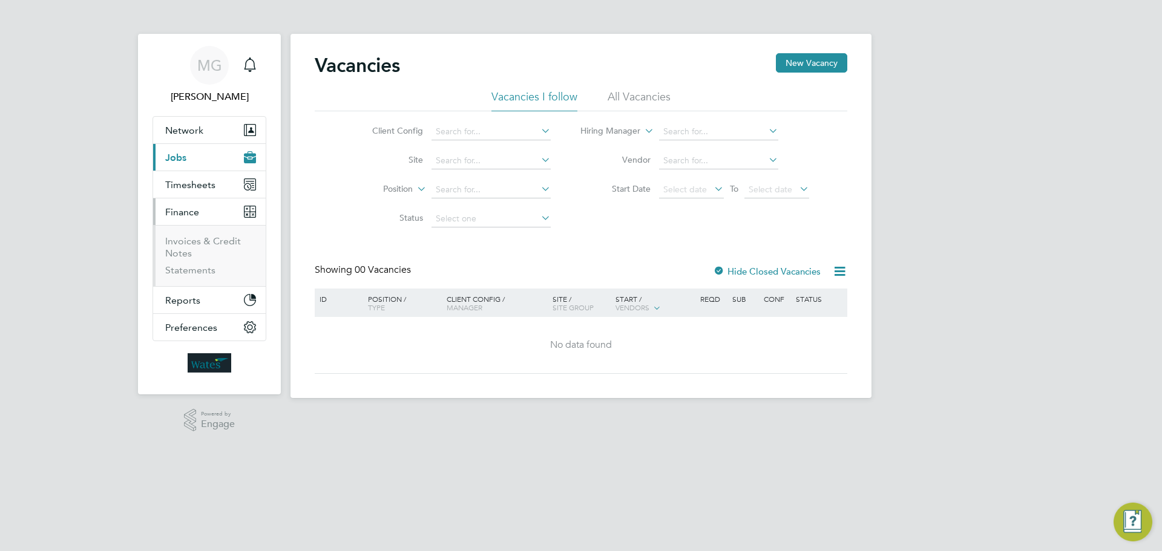
click at [182, 234] on ul "Invoices & Credit Notes Statements" at bounding box center [209, 255] width 113 height 61
click at [187, 243] on link "Invoices & Credit Notes" at bounding box center [203, 247] width 76 height 24
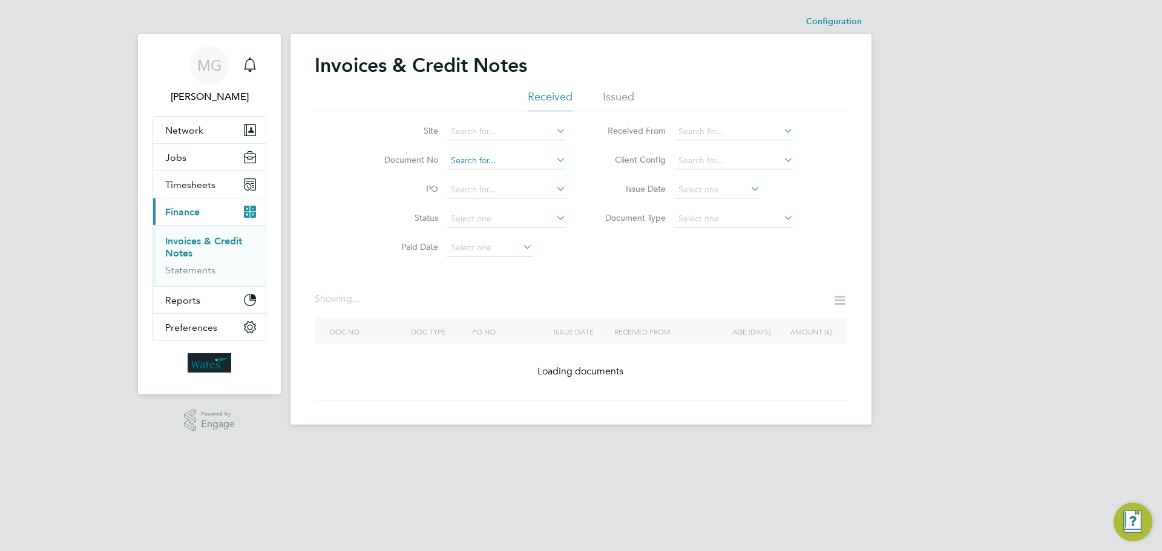
click at [516, 157] on input at bounding box center [506, 160] width 119 height 17
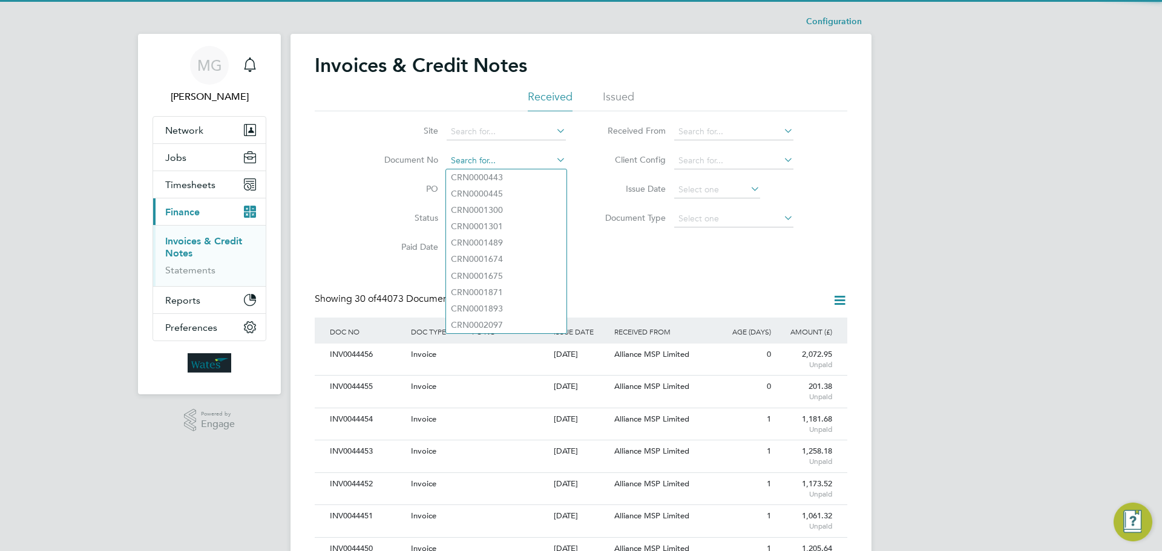
paste input "INV0042288"
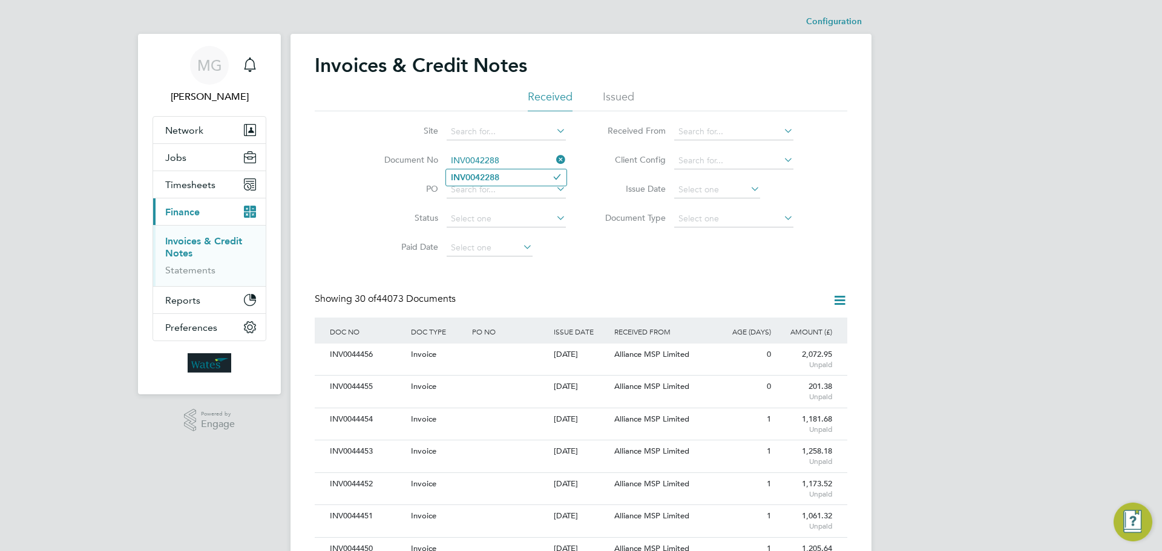
click at [483, 162] on input "INV0042288" at bounding box center [506, 160] width 119 height 17
type input "INV0042288"
click at [485, 175] on b "INV0042288" at bounding box center [475, 177] width 48 height 10
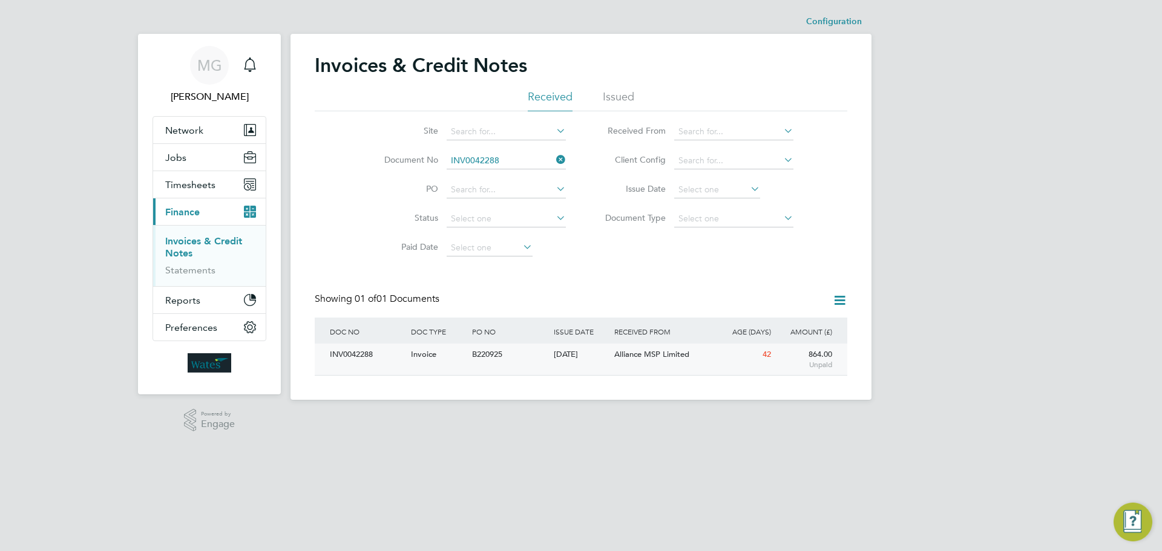
click at [347, 352] on div "INV0042288" at bounding box center [367, 355] width 81 height 22
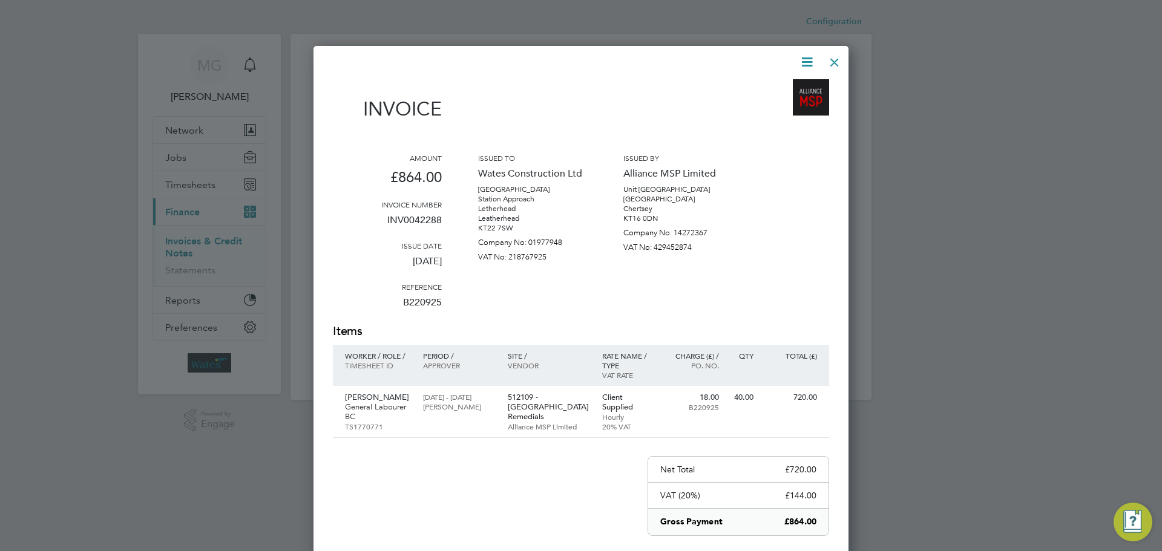
click at [805, 61] on icon at bounding box center [806, 61] width 15 height 15
click at [778, 86] on li "Download Invoice" at bounding box center [769, 90] width 83 height 17
click at [368, 402] on p "General Labourer BC" at bounding box center [378, 411] width 66 height 19
click at [834, 59] on div at bounding box center [834, 59] width 22 height 22
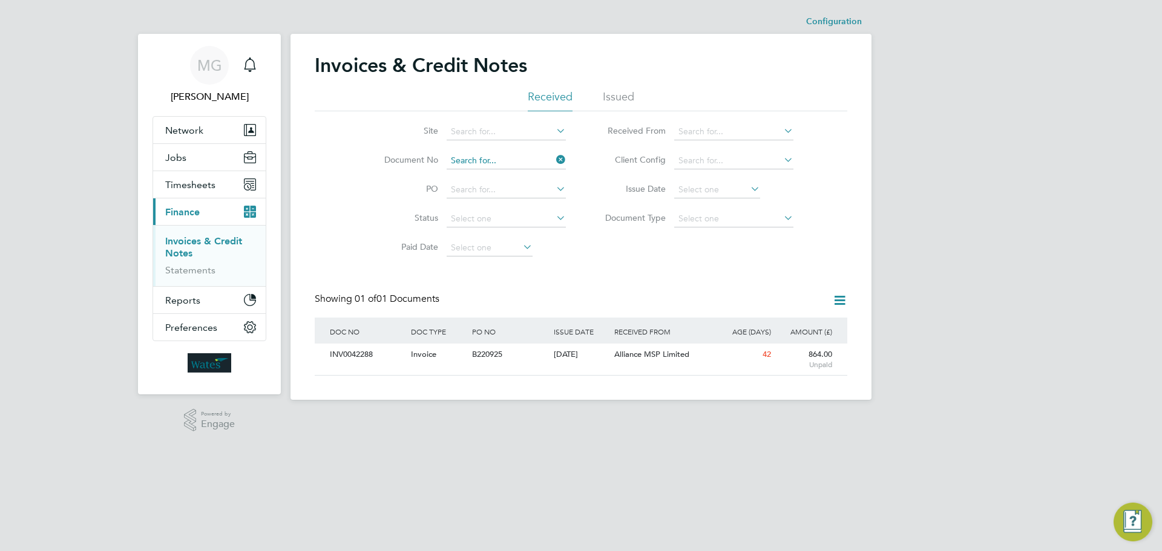
click at [524, 158] on input at bounding box center [506, 160] width 119 height 17
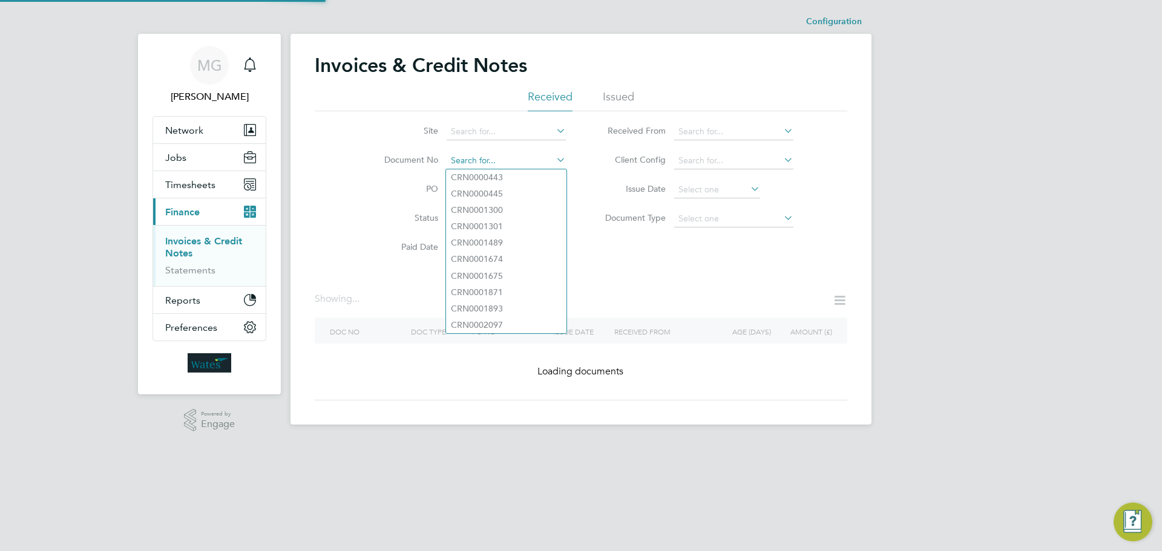
paste input "INV0042437"
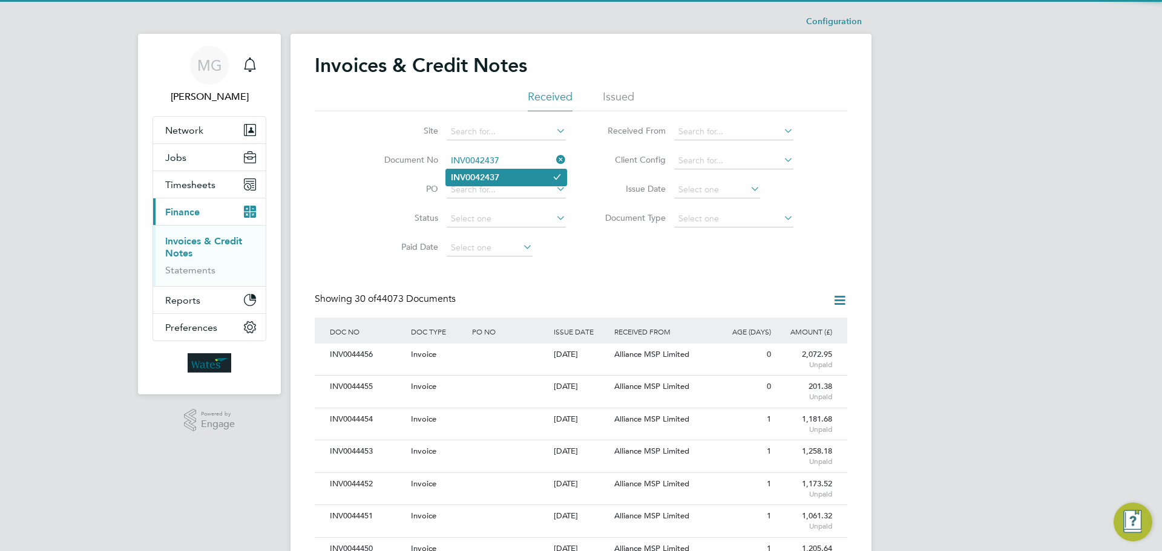
type input "INV0042437"
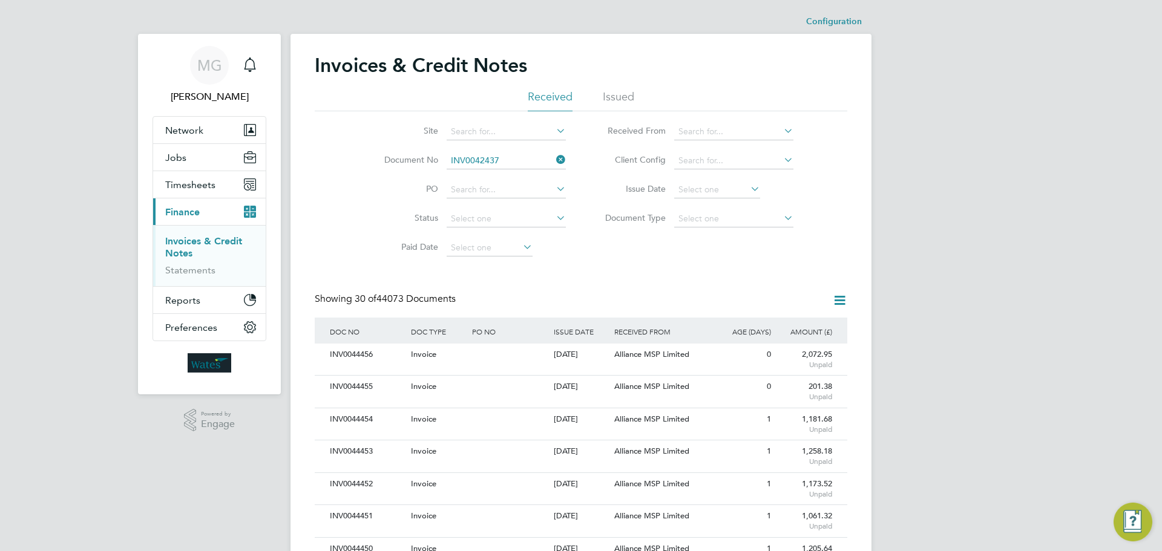
click at [480, 178] on b "INV0042437" at bounding box center [475, 177] width 48 height 10
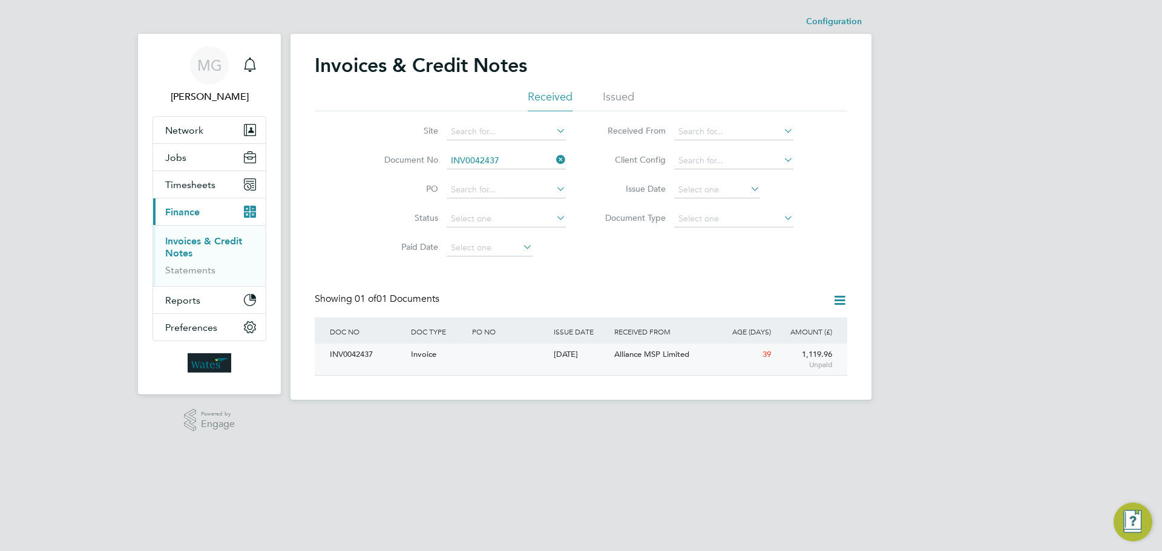
click at [342, 354] on div "INV0042437" at bounding box center [367, 355] width 81 height 22
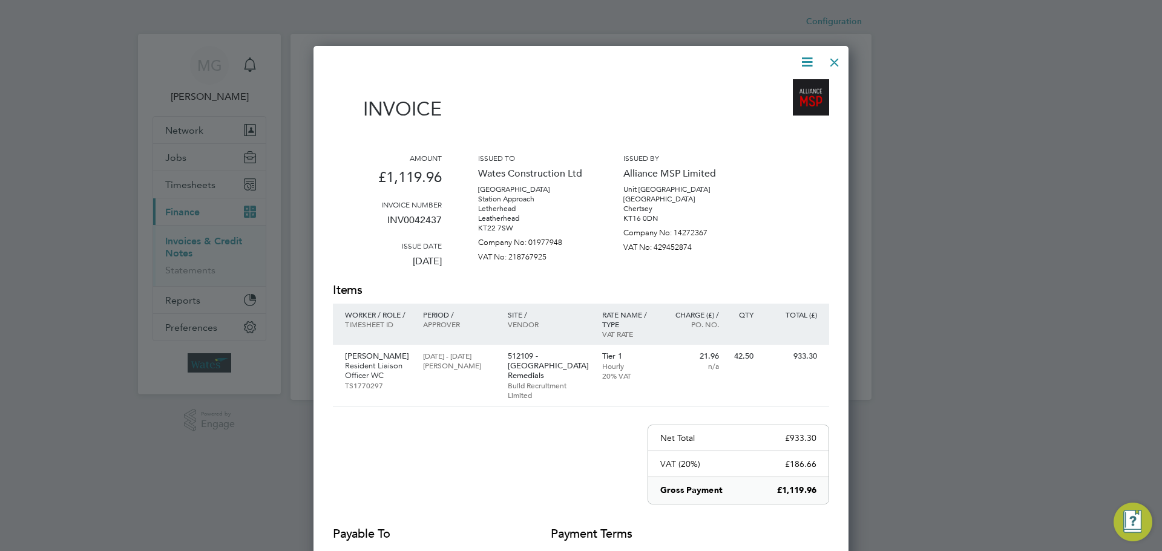
click at [802, 66] on icon at bounding box center [806, 61] width 15 height 15
click at [750, 87] on li "Download Invoice" at bounding box center [769, 90] width 83 height 17
click at [363, 369] on p "Resident Liaison Officer WC" at bounding box center [378, 370] width 66 height 19
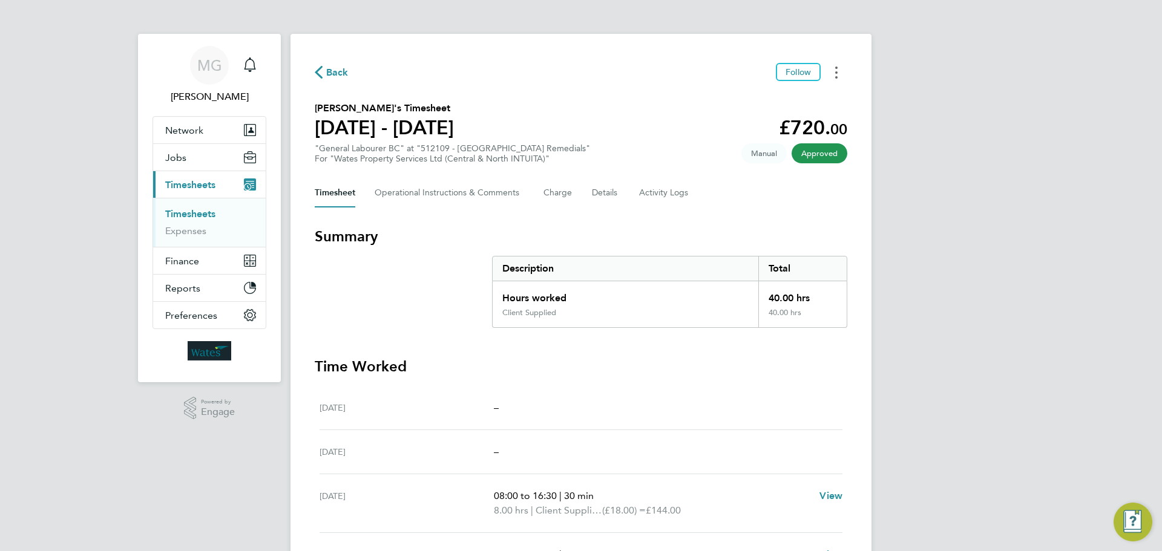
click at [840, 77] on button "Timesheets Menu" at bounding box center [836, 72] width 22 height 19
click at [754, 97] on link "Download timesheet" at bounding box center [774, 99] width 145 height 24
click at [837, 73] on circle "Timesheets Menu" at bounding box center [836, 72] width 2 height 2
click at [788, 102] on link "Download timesheet" at bounding box center [774, 99] width 145 height 24
